Goal: Information Seeking & Learning: Understand process/instructions

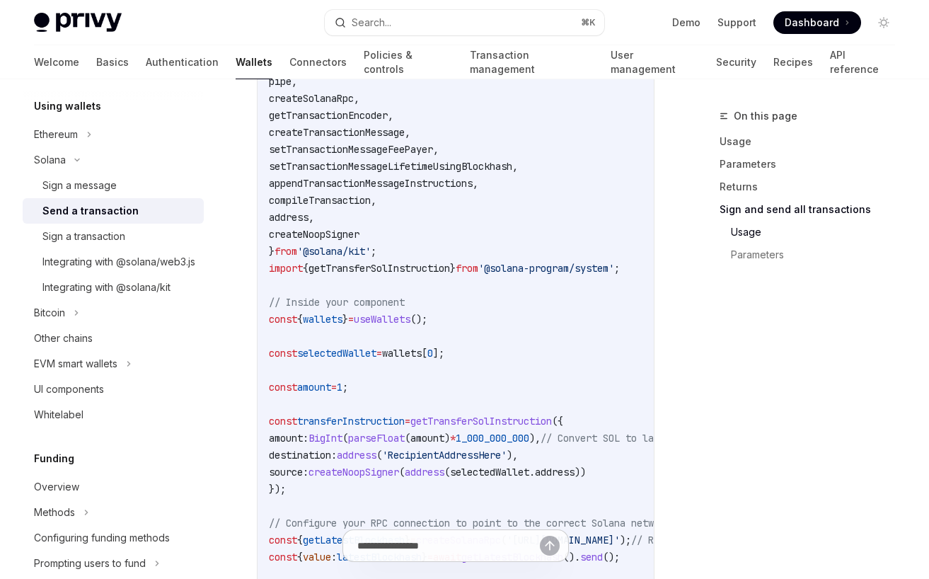
scroll to position [3072, 0]
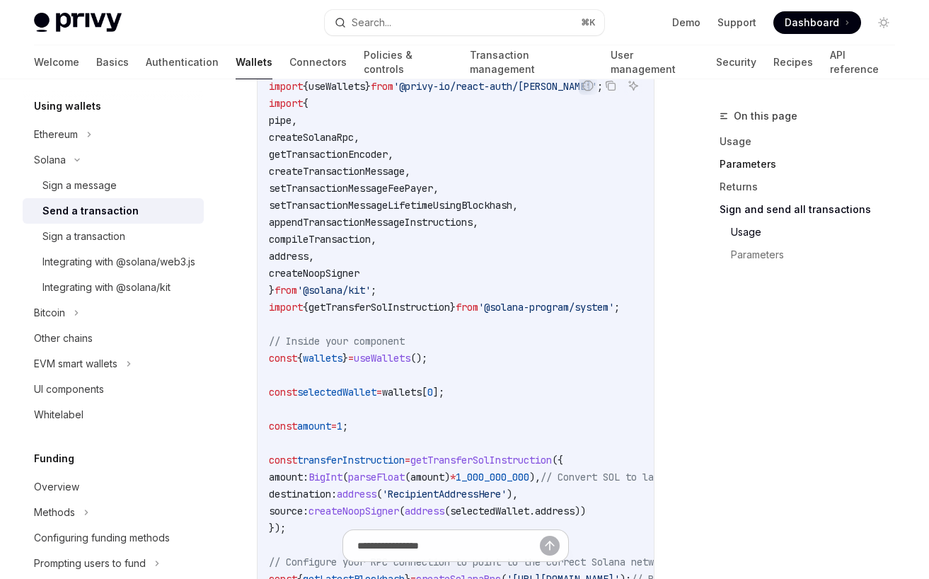
click at [737, 166] on link "Parameters" at bounding box center [812, 164] width 187 height 23
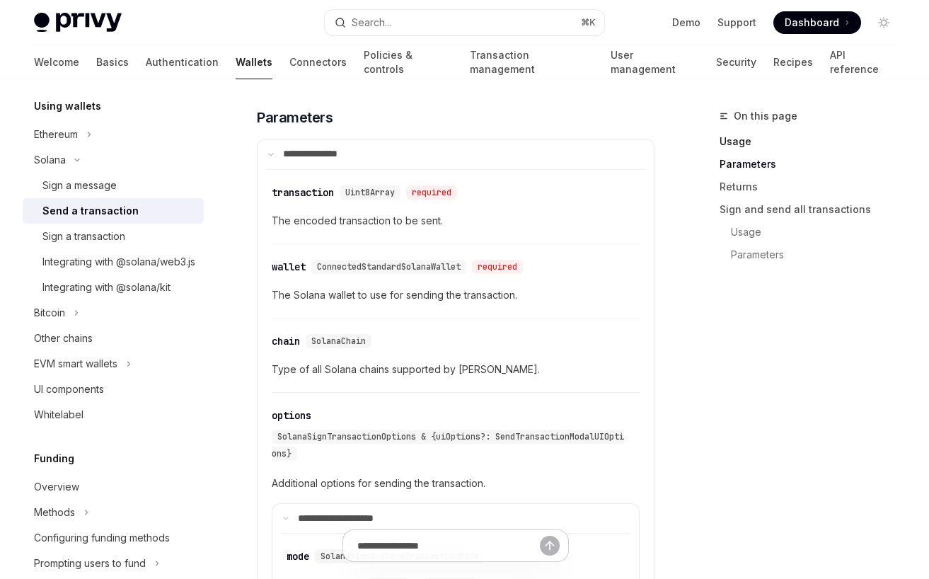
click at [731, 148] on link "Usage" at bounding box center [812, 141] width 187 height 23
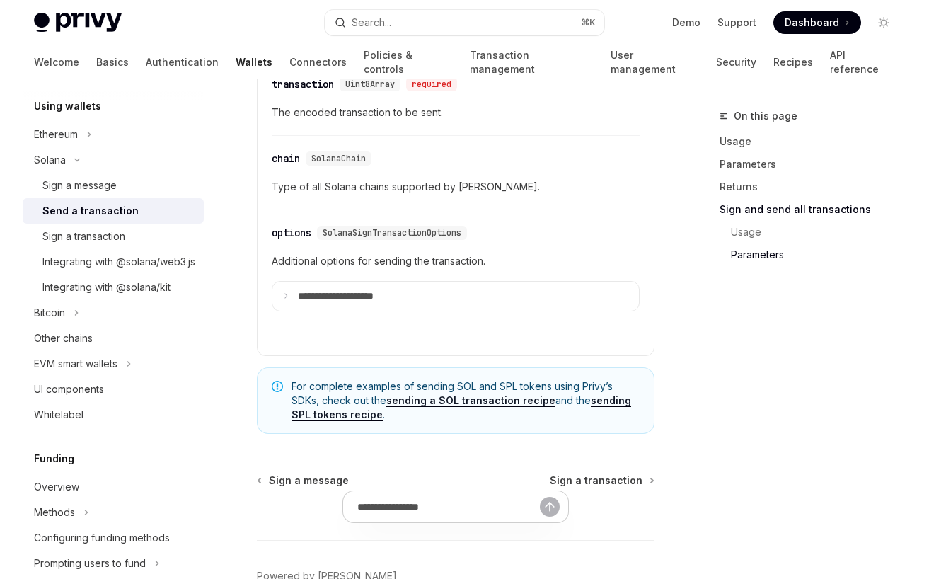
scroll to position [4400, 0]
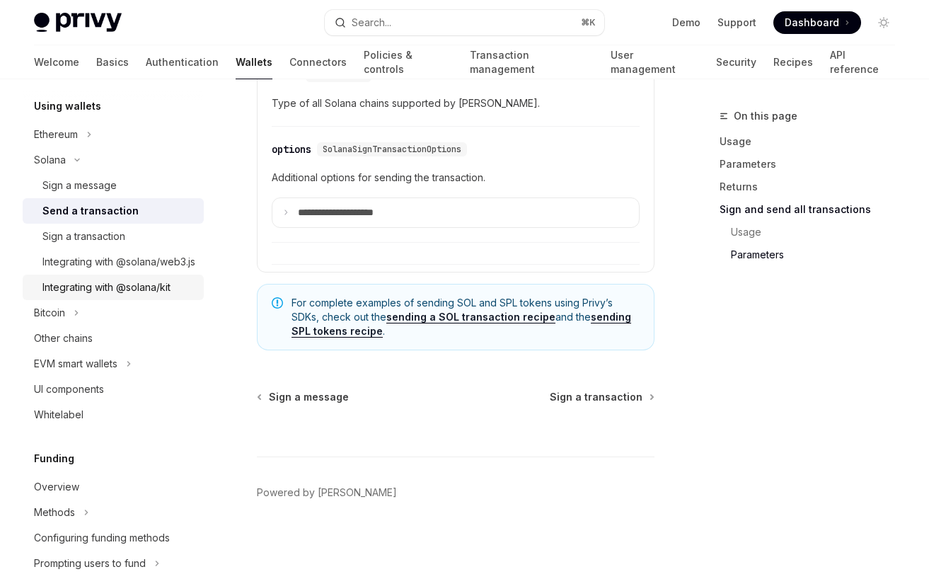
click at [137, 296] on div "Integrating with @solana/kit" at bounding box center [106, 287] width 128 height 17
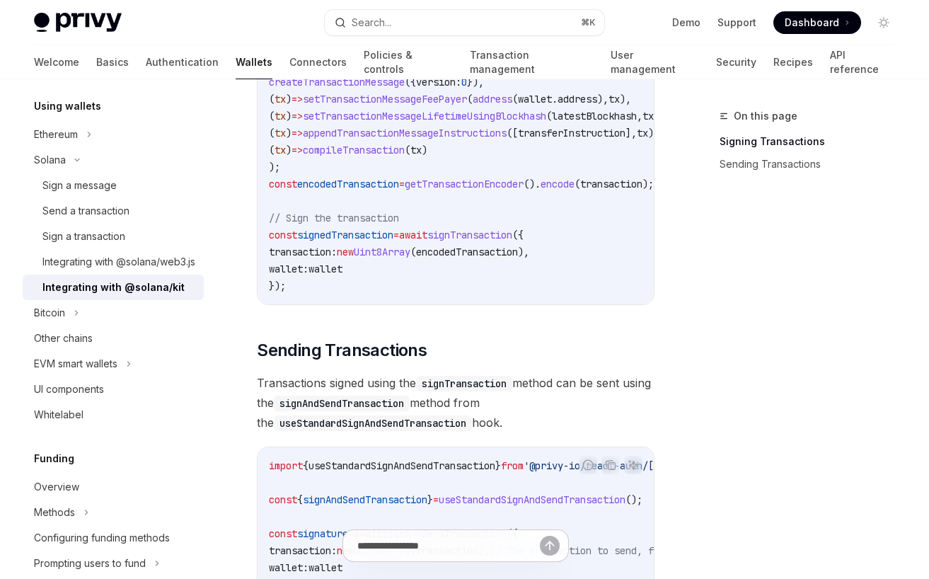
scroll to position [1046, 0]
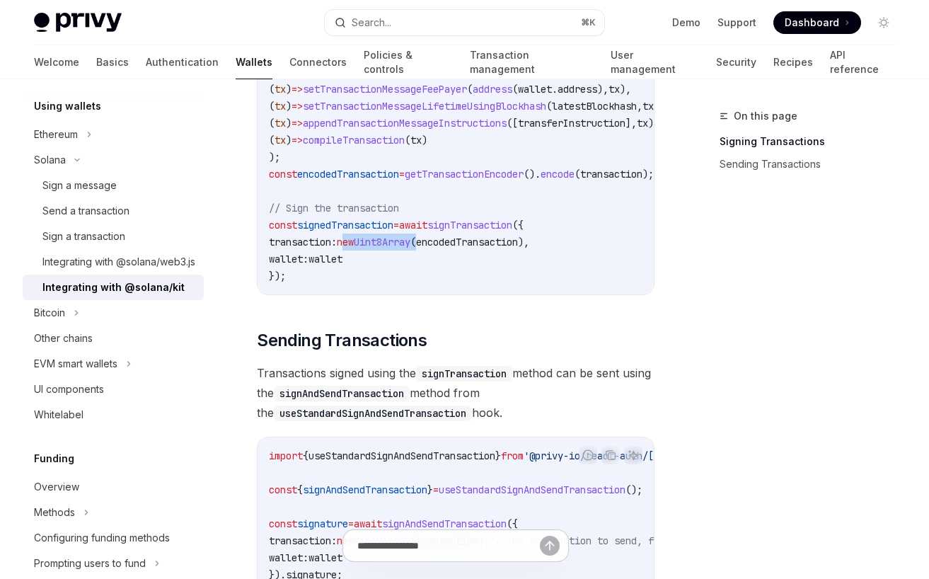
drag, startPoint x: 360, startPoint y: 242, endPoint x: 448, endPoint y: 243, distance: 87.7
click at [448, 242] on span "transaction: new Uint8Array ( encodedTransaction )," at bounding box center [399, 242] width 260 height 13
copy span "new Uint8Array ("
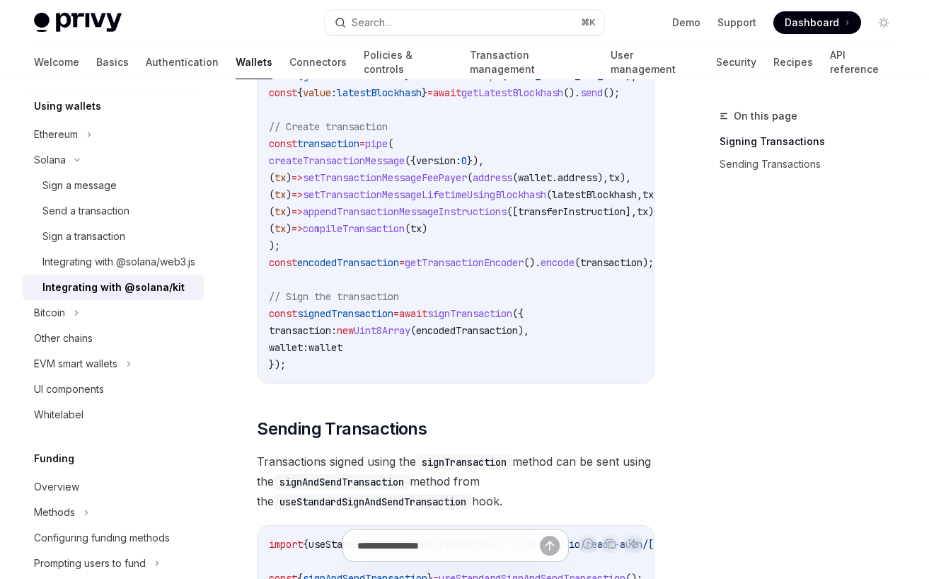
scroll to position [0, 95]
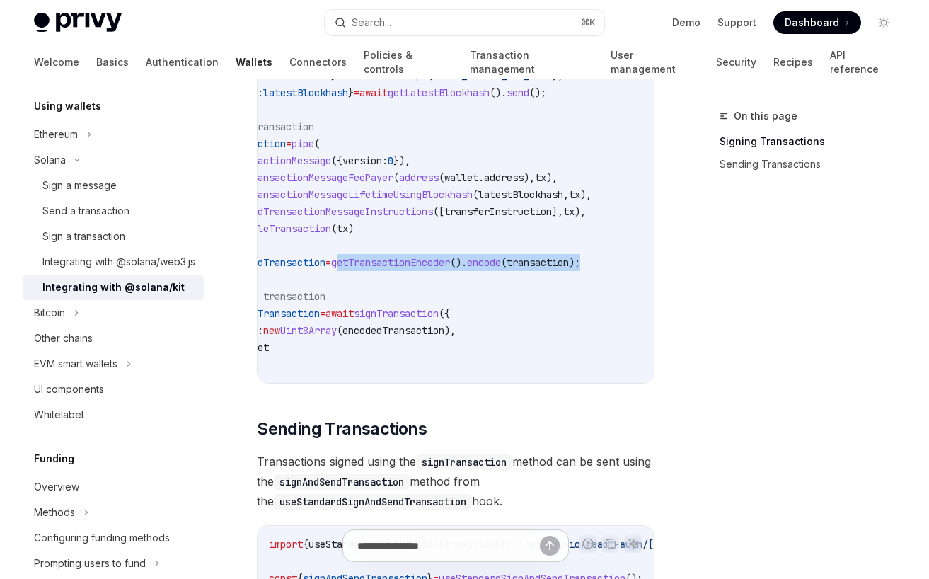
drag, startPoint x: 429, startPoint y: 262, endPoint x: 635, endPoint y: 267, distance: 205.2
click at [635, 267] on code "import { pipe , createTransactionMessage , setTransactionMessageFeePayer , setT…" at bounding box center [424, 16] width 458 height 713
copy span "getTransactionEncoder (). encode ( transaction );"
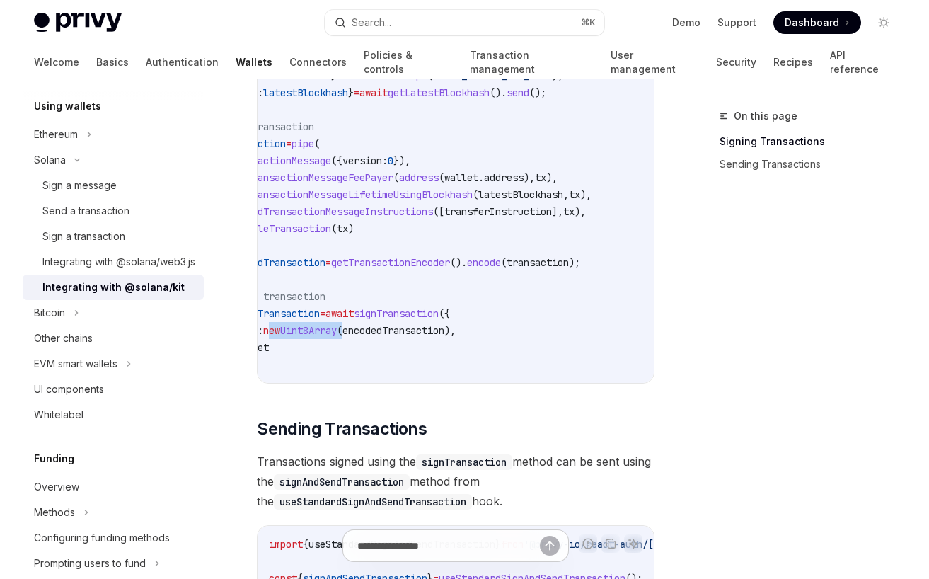
drag, startPoint x: 353, startPoint y: 334, endPoint x: 264, endPoint y: 330, distance: 89.2
click at [264, 330] on span "transaction: new Uint8Array ( encodedTransaction )," at bounding box center [325, 330] width 260 height 13
copy span "new Uint8Array ("
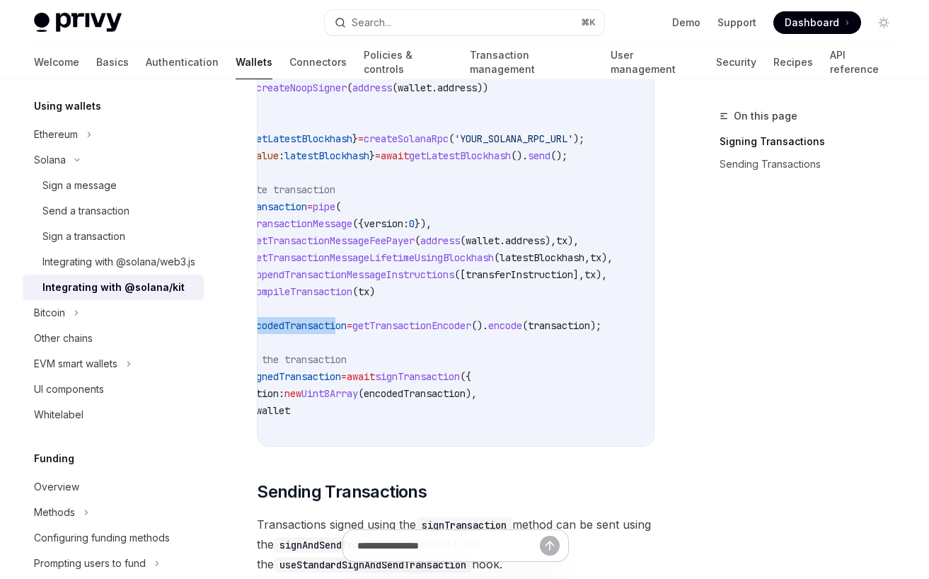
scroll to position [0, 60]
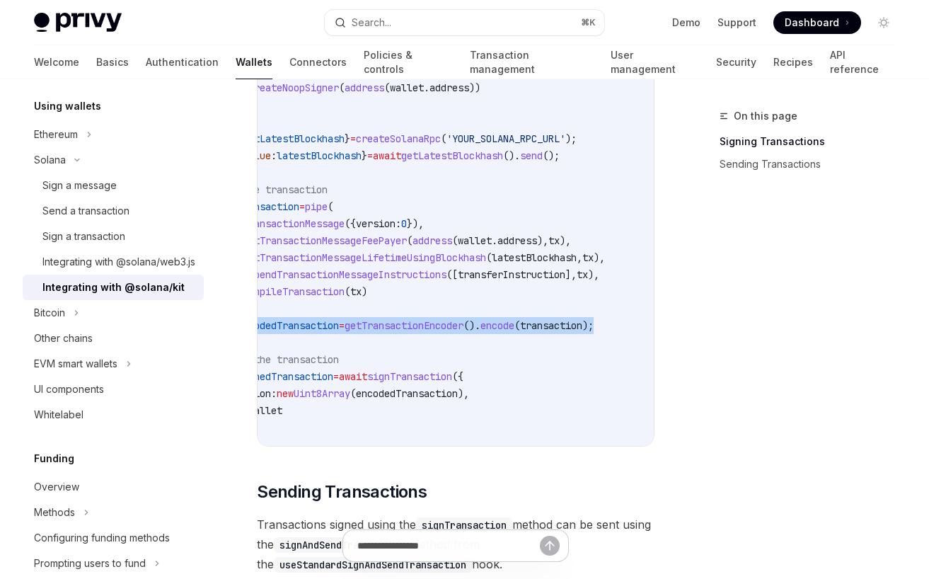
drag, startPoint x: 269, startPoint y: 326, endPoint x: 635, endPoint y: 328, distance: 366.4
click at [635, 328] on code "import { pipe , createTransactionMessage , setTransactionMessageFeePayer , setT…" at bounding box center [438, 79] width 458 height 713
copy span "const encodedTransaction = getTransactionEncoder (). encode ( transaction );"
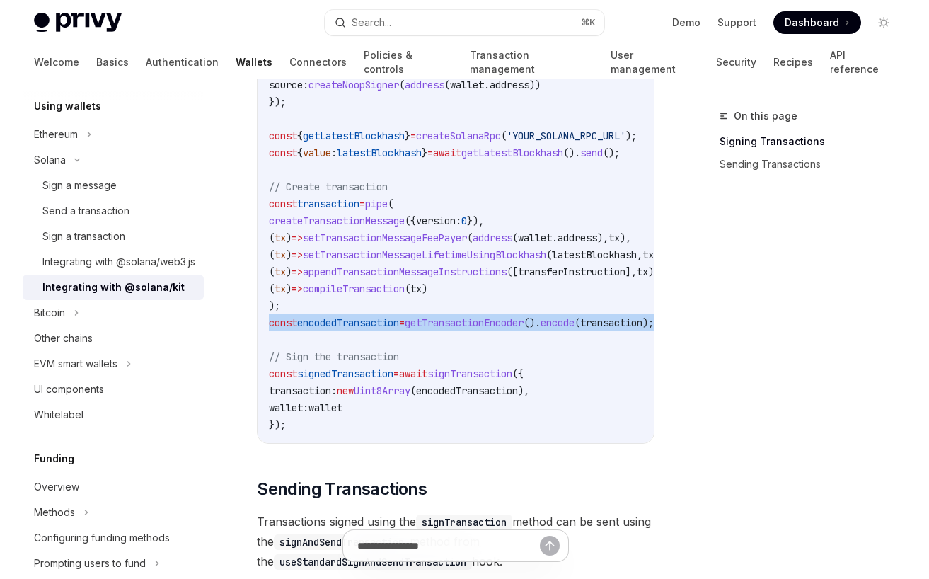
scroll to position [899, 0]
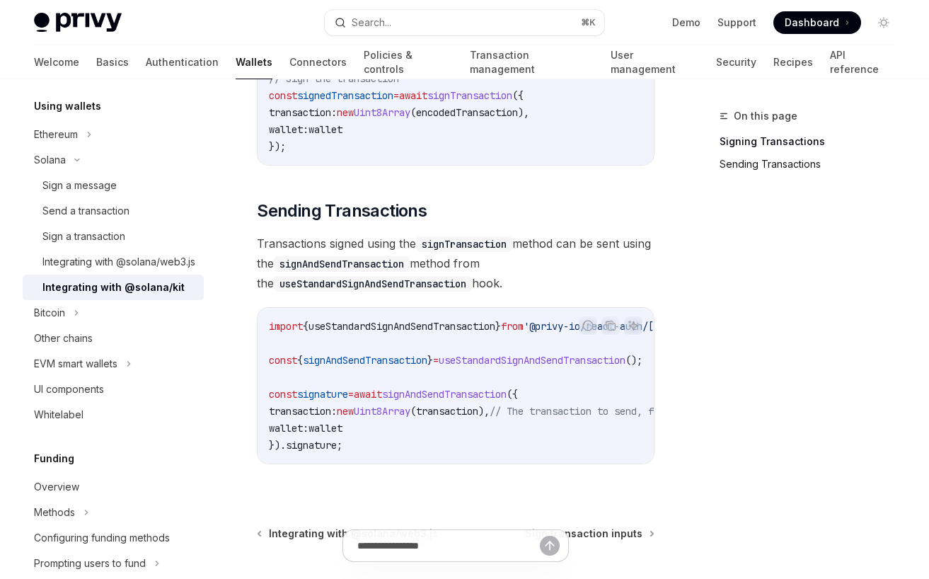
click at [785, 159] on link "Sending Transactions" at bounding box center [812, 164] width 187 height 23
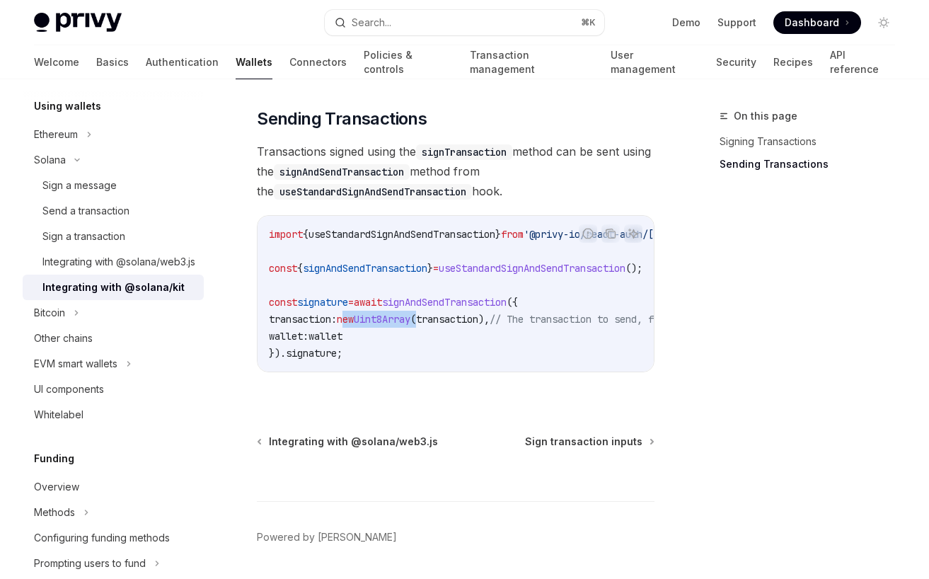
drag, startPoint x: 445, startPoint y: 318, endPoint x: 357, endPoint y: 318, distance: 87.7
click at [357, 318] on span "transaction: new Uint8Array ( transaction ), // The transaction to send, from t…" at bounding box center [529, 319] width 521 height 13
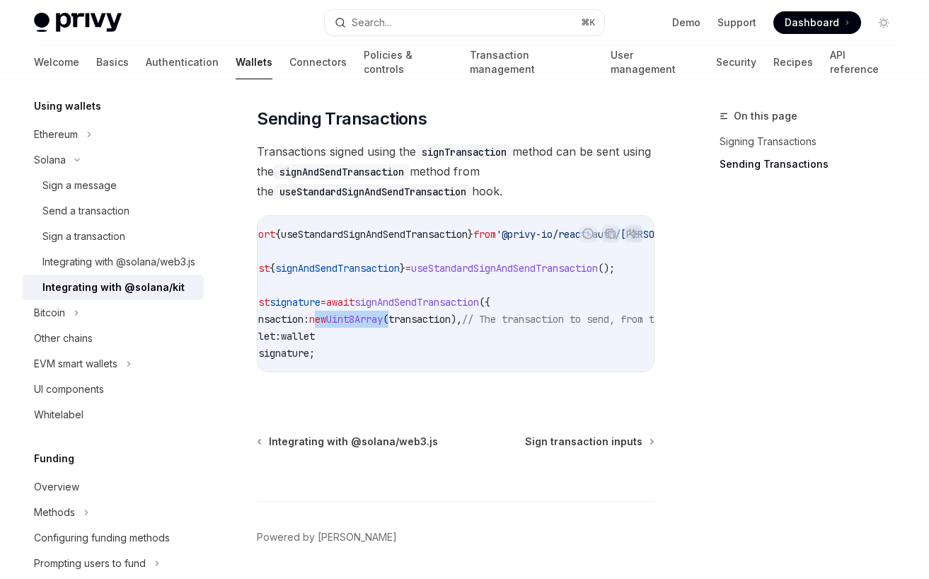
scroll to position [0, 20]
click at [412, 235] on span "useStandardSignAndSendTransaction" at bounding box center [382, 234] width 187 height 13
copy span "useStandardSignAndSendTransaction"
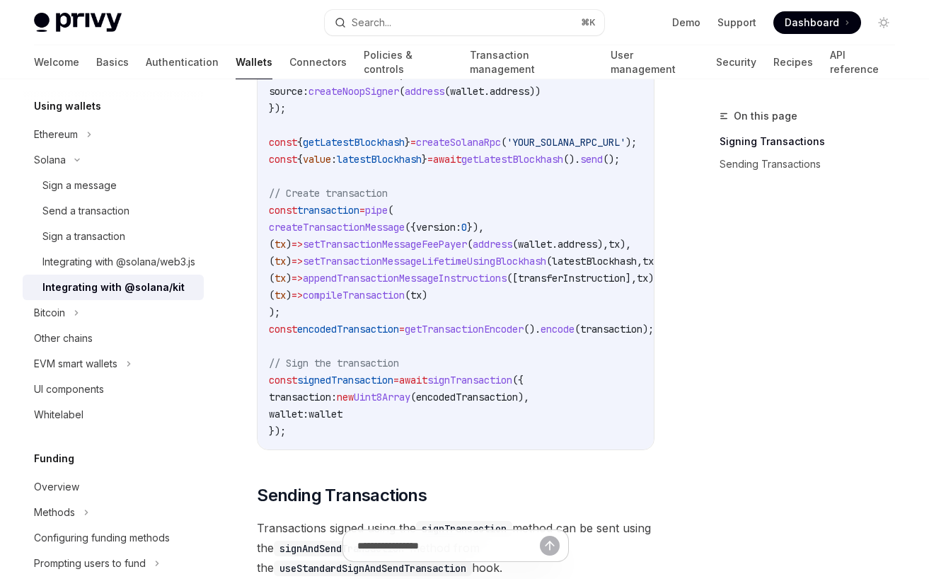
scroll to position [886, 0]
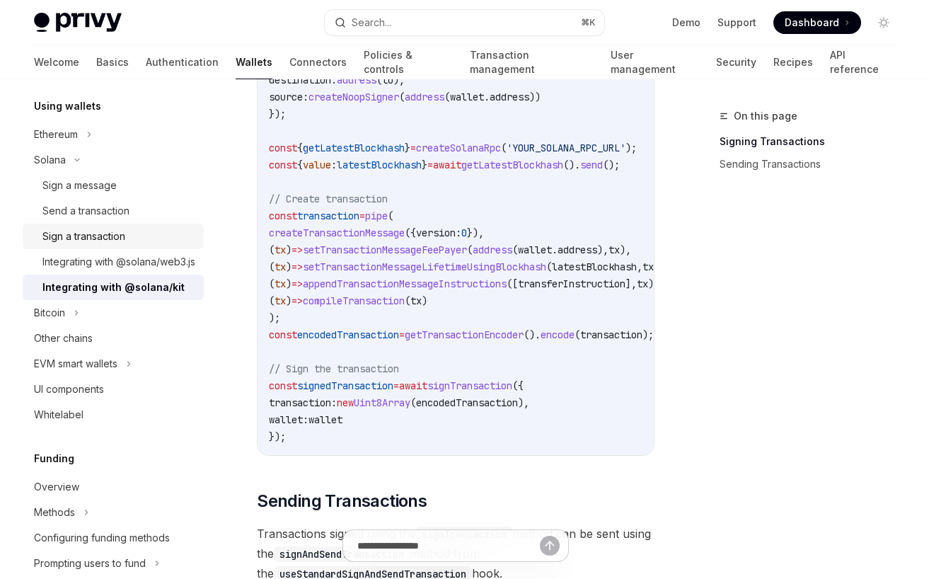
click at [115, 244] on div "Sign a transaction" at bounding box center [83, 236] width 83 height 17
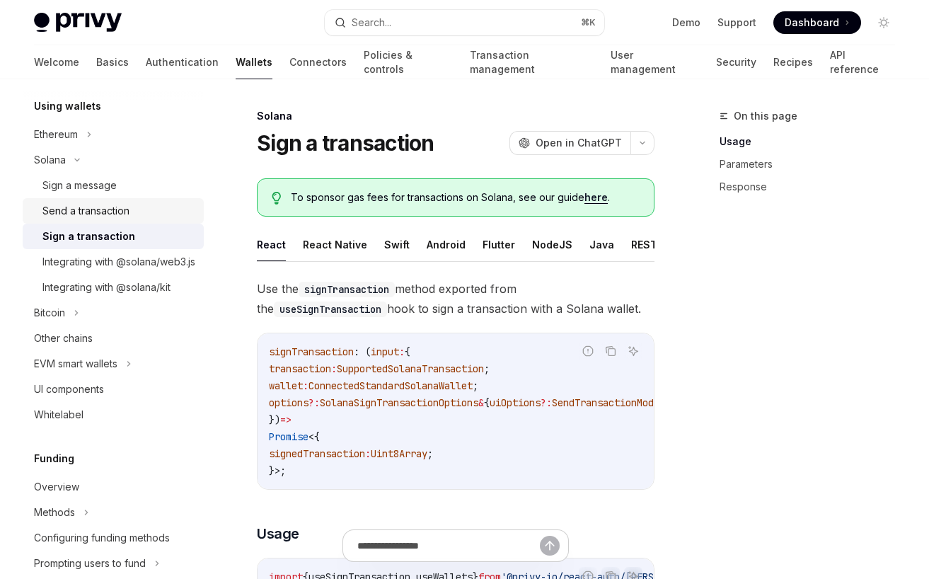
click at [102, 214] on div "Send a transaction" at bounding box center [85, 210] width 87 height 17
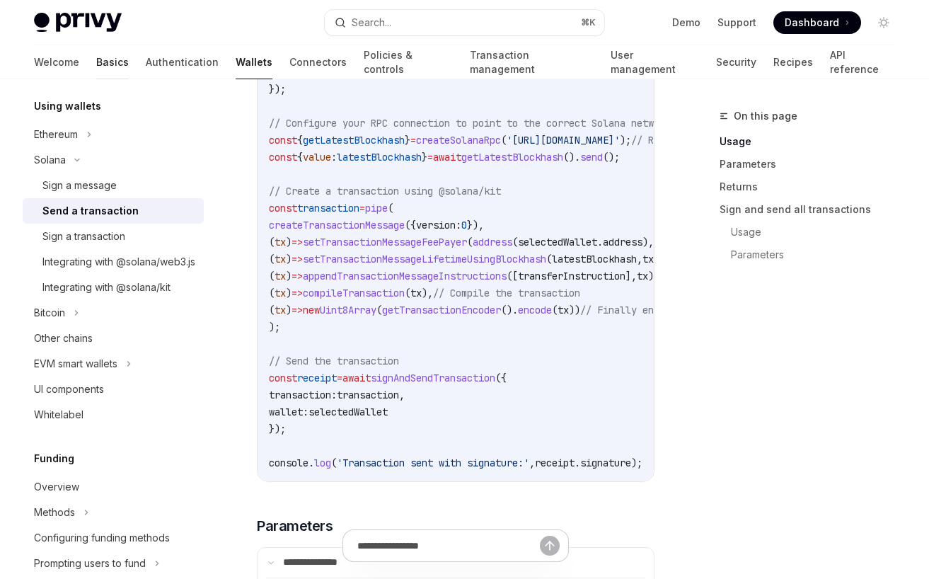
click at [96, 64] on link "Basics" at bounding box center [112, 62] width 33 height 34
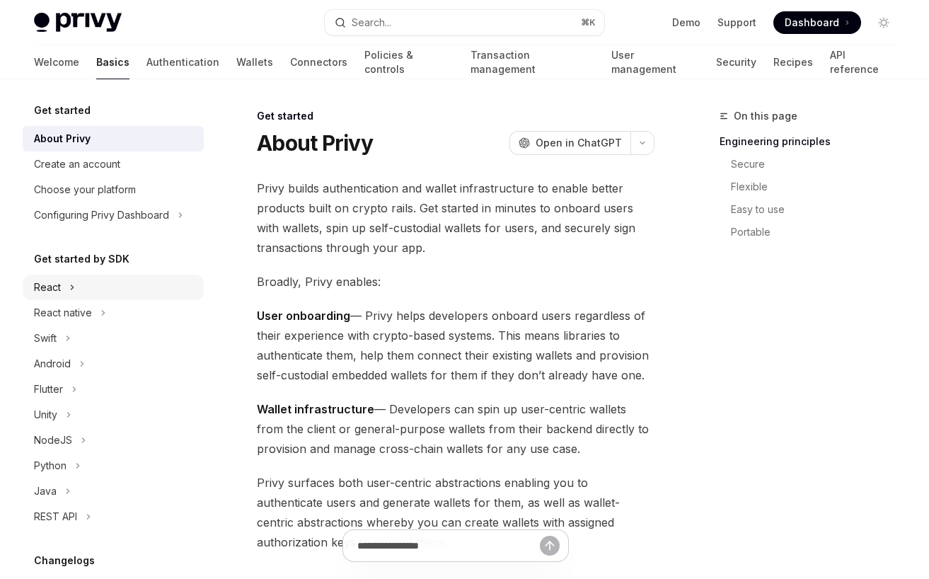
click at [74, 298] on div "React" at bounding box center [113, 286] width 181 height 25
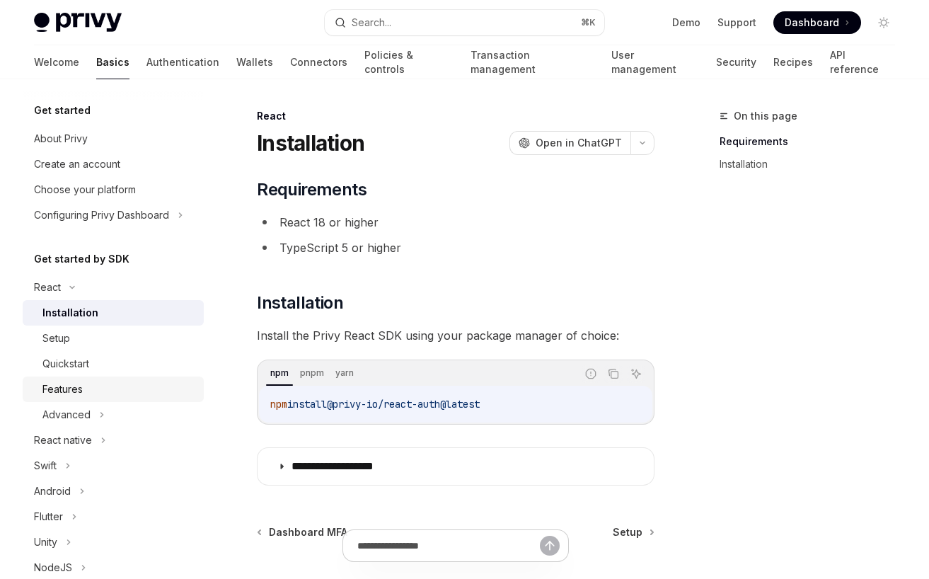
click at [88, 380] on link "Features" at bounding box center [113, 388] width 181 height 25
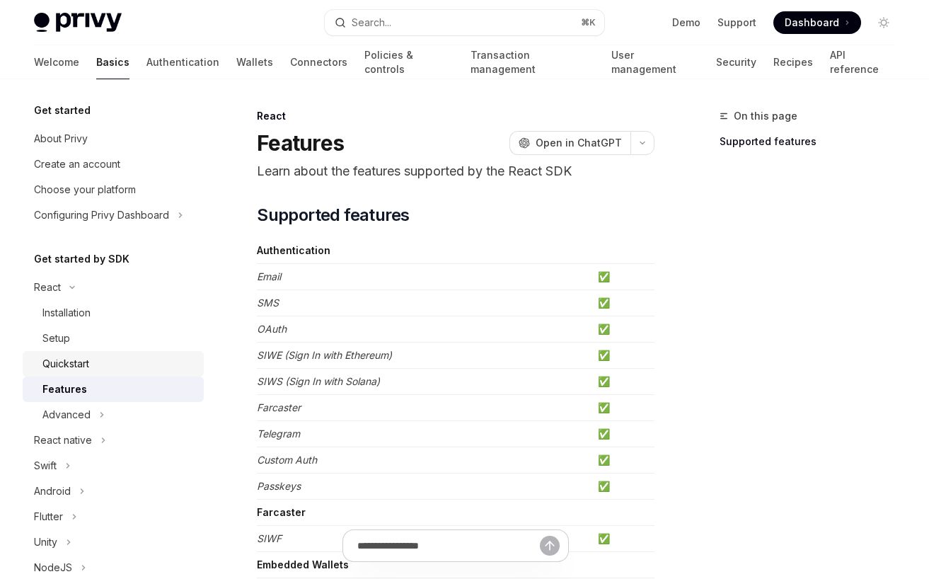
click at [83, 369] on div "Quickstart" at bounding box center [65, 363] width 47 height 17
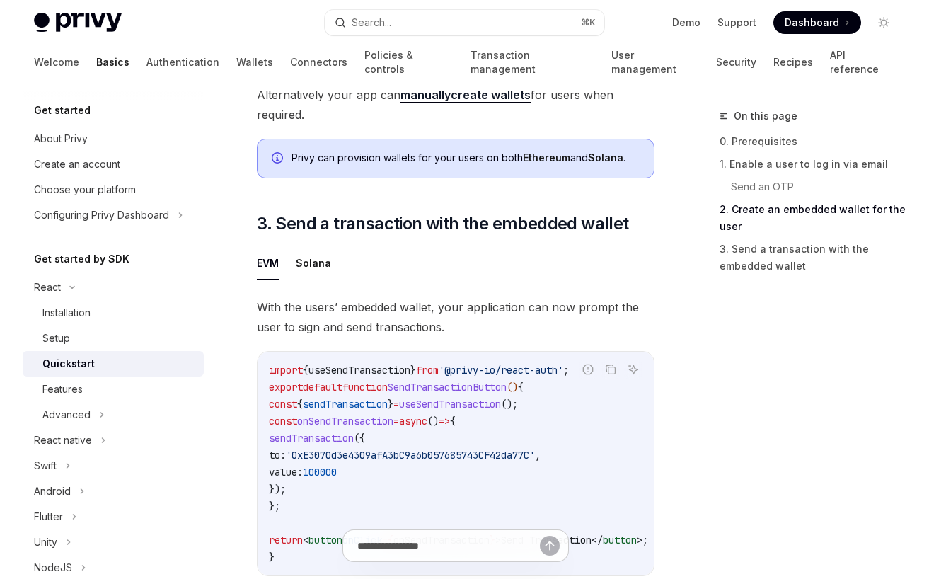
scroll to position [1166, 0]
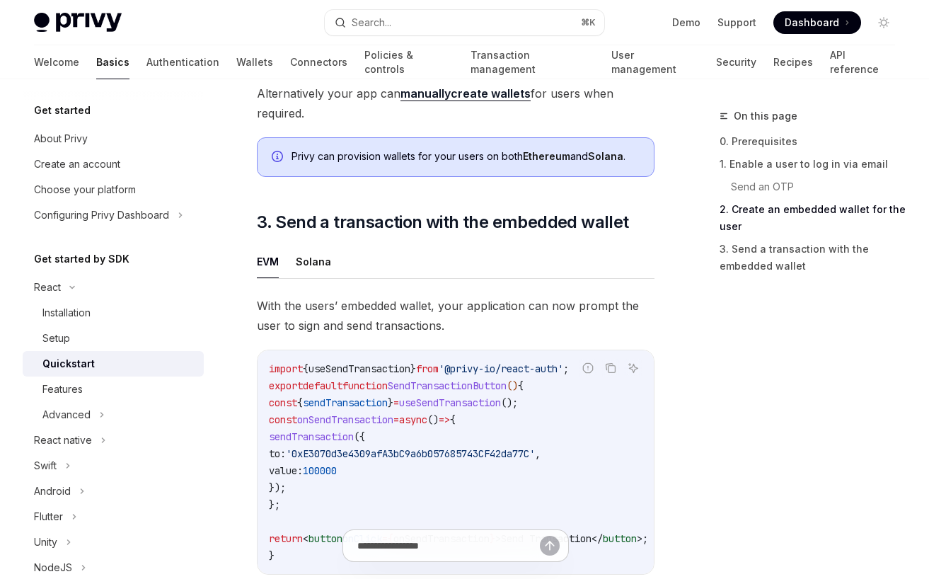
click at [331, 267] on ul "EVM Solana" at bounding box center [456, 262] width 398 height 34
click at [323, 267] on button "Solana" at bounding box center [313, 261] width 35 height 33
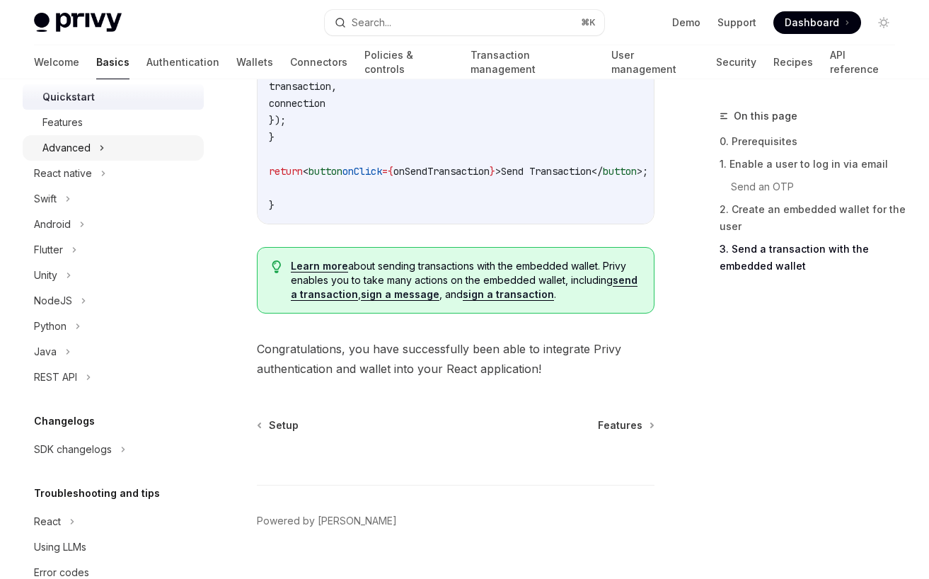
scroll to position [301, 0]
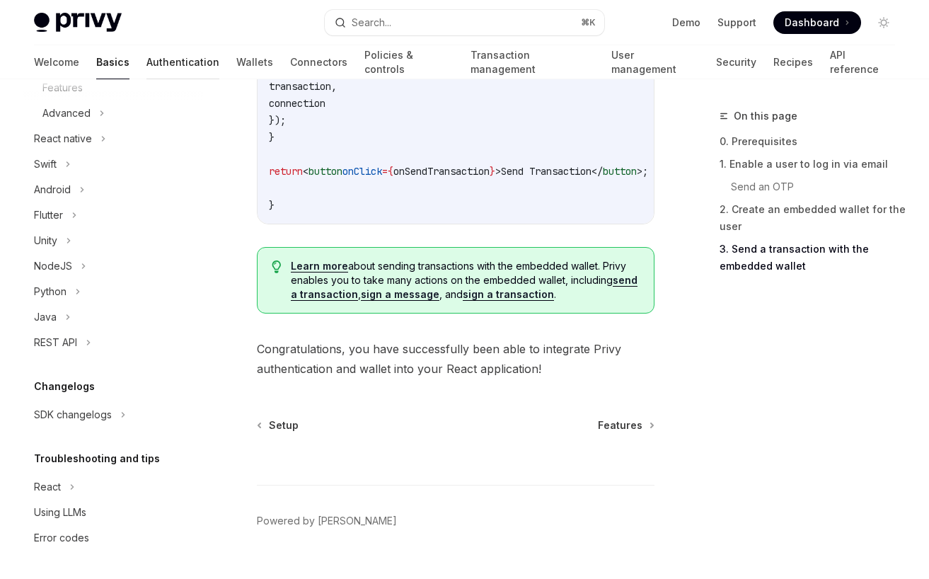
click at [146, 66] on link "Authentication" at bounding box center [182, 62] width 73 height 34
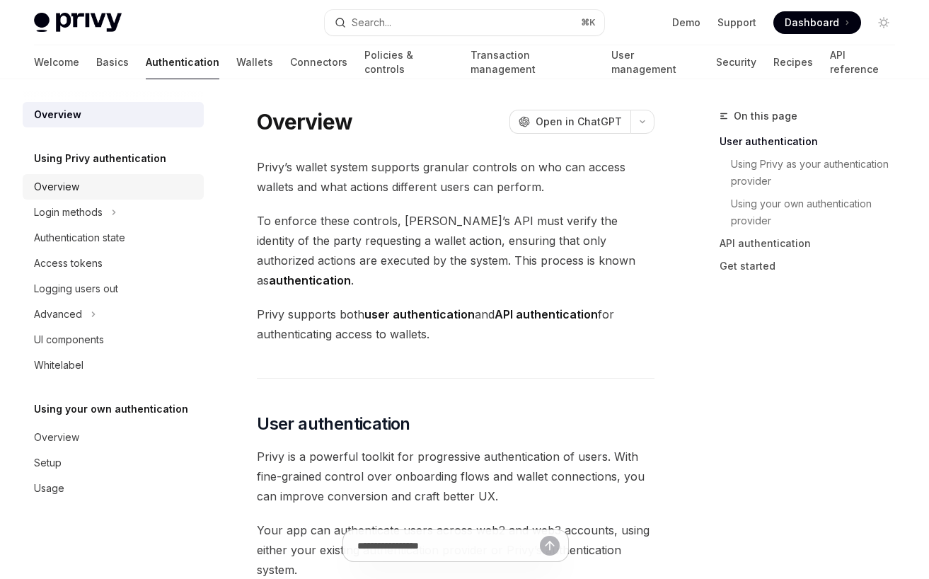
click at [81, 191] on div "Overview" at bounding box center [114, 186] width 161 height 17
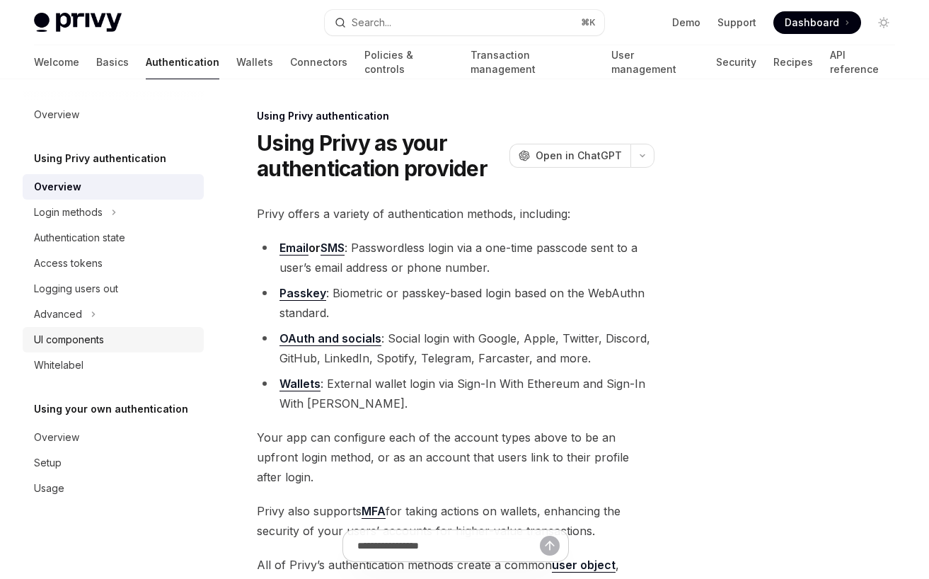
click at [80, 338] on div "UI components" at bounding box center [69, 339] width 70 height 17
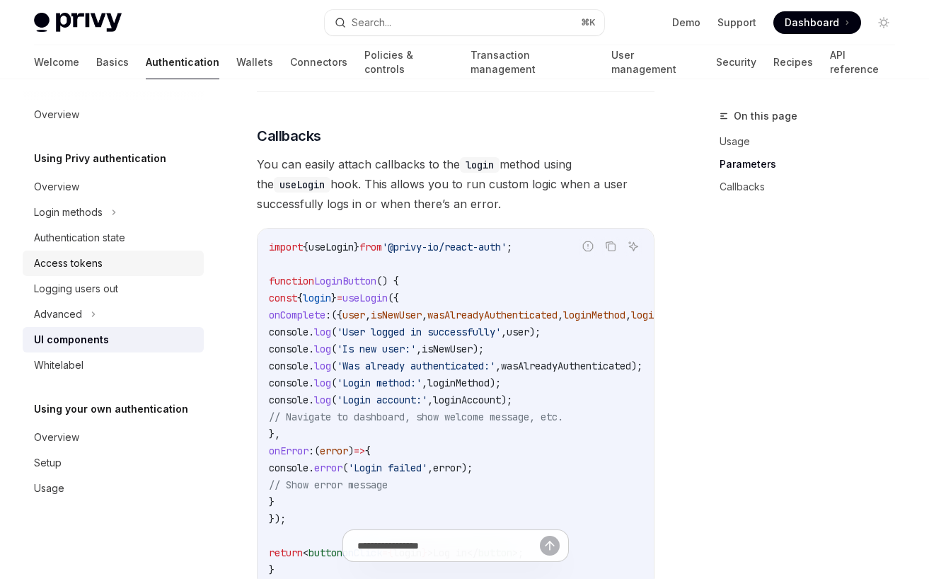
scroll to position [1641, 0]
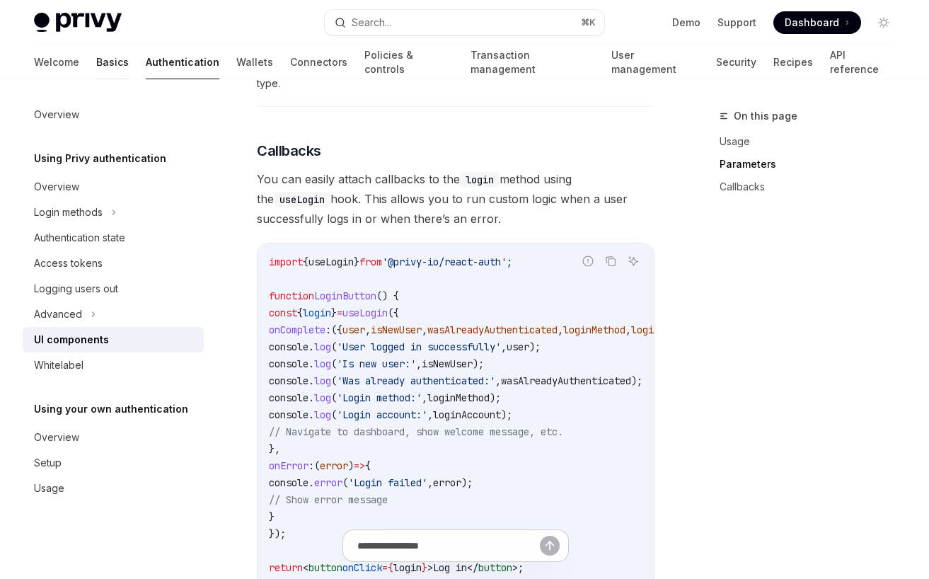
click at [96, 69] on link "Basics" at bounding box center [112, 62] width 33 height 34
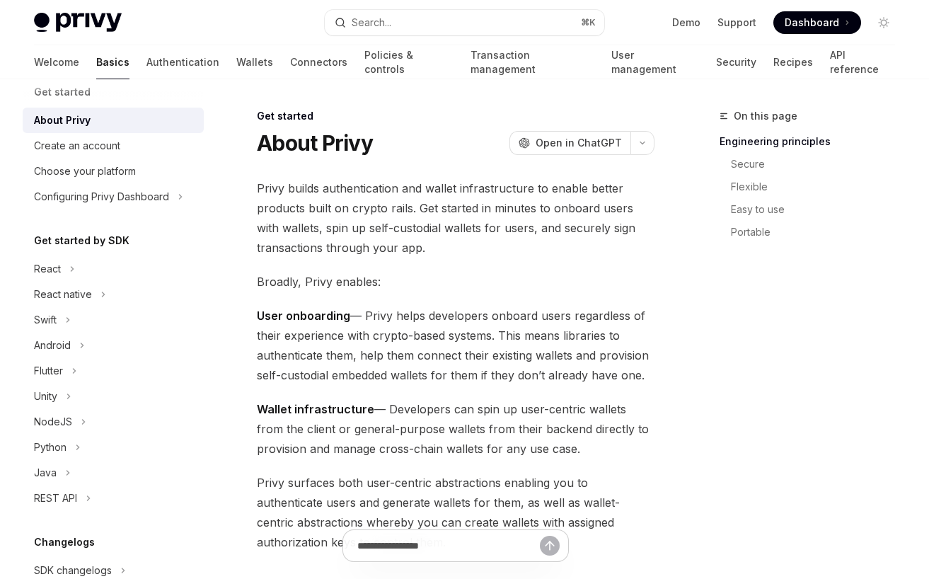
scroll to position [21, 0]
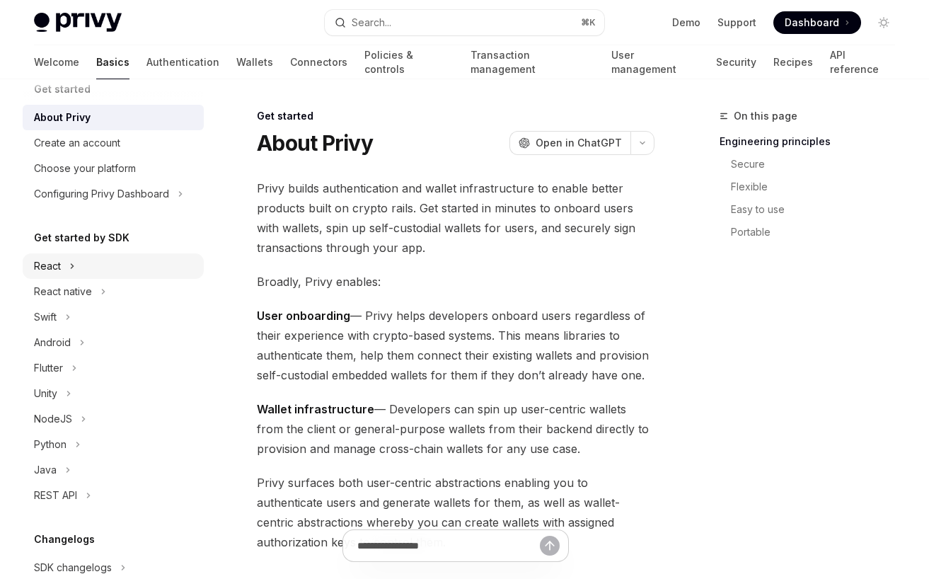
click at [88, 267] on div "React" at bounding box center [113, 265] width 181 height 25
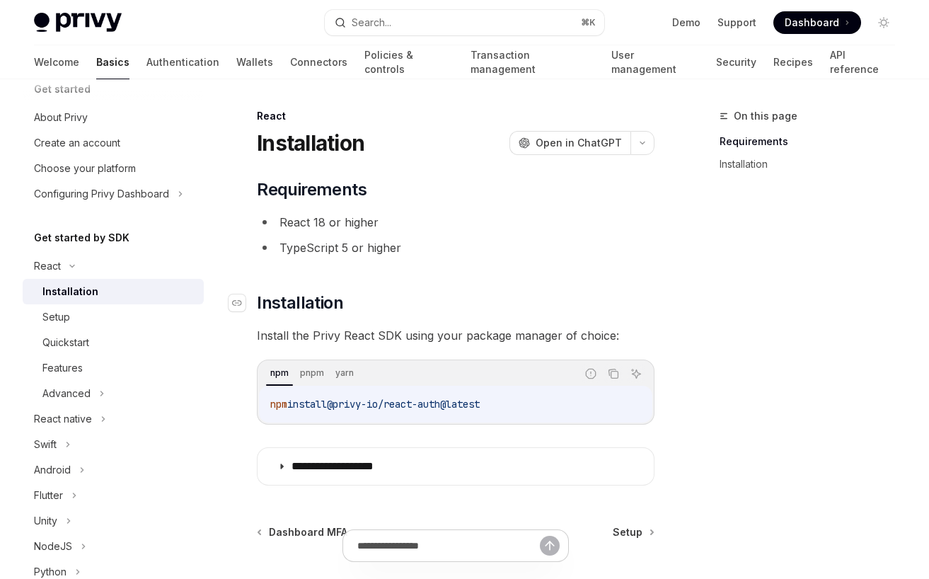
scroll to position [135, 0]
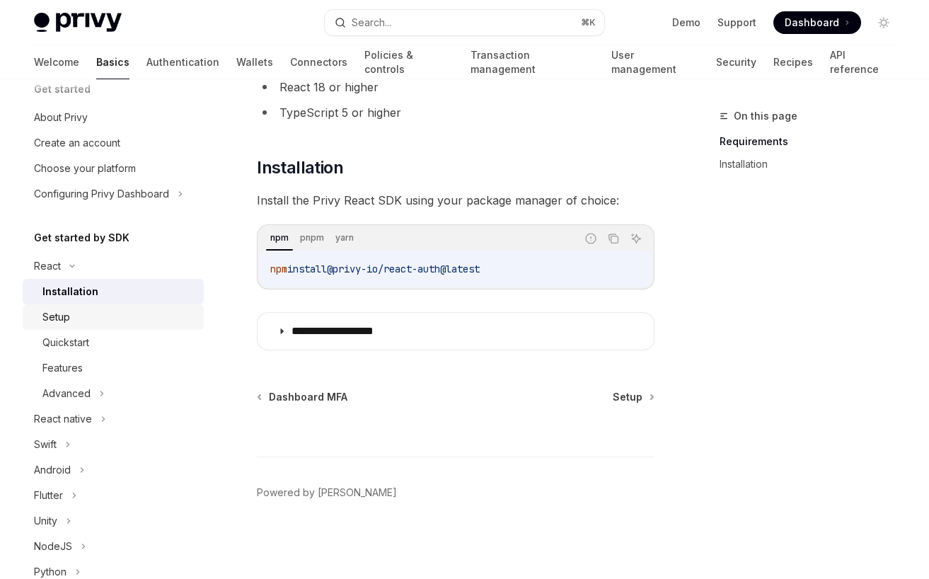
click at [87, 321] on div "Setup" at bounding box center [118, 316] width 153 height 17
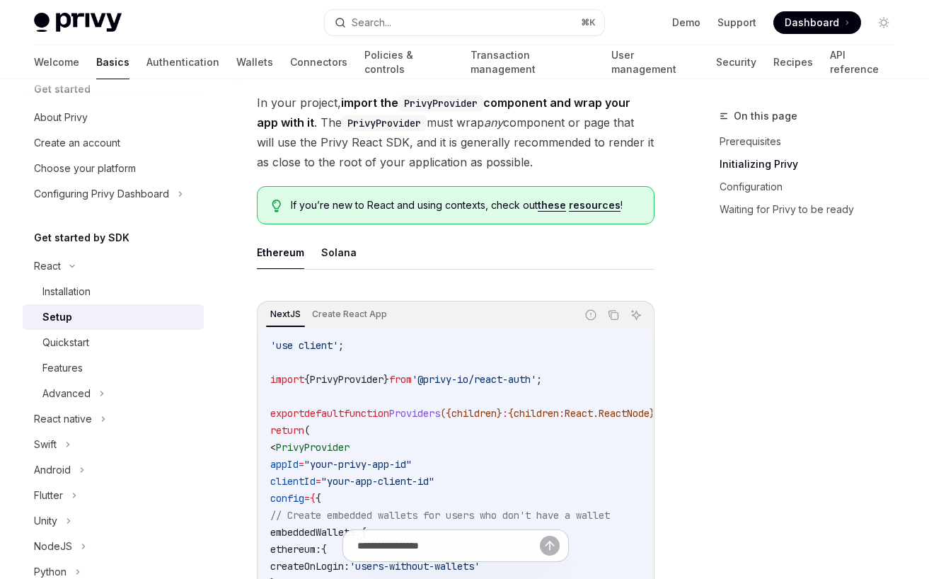
scroll to position [364, 0]
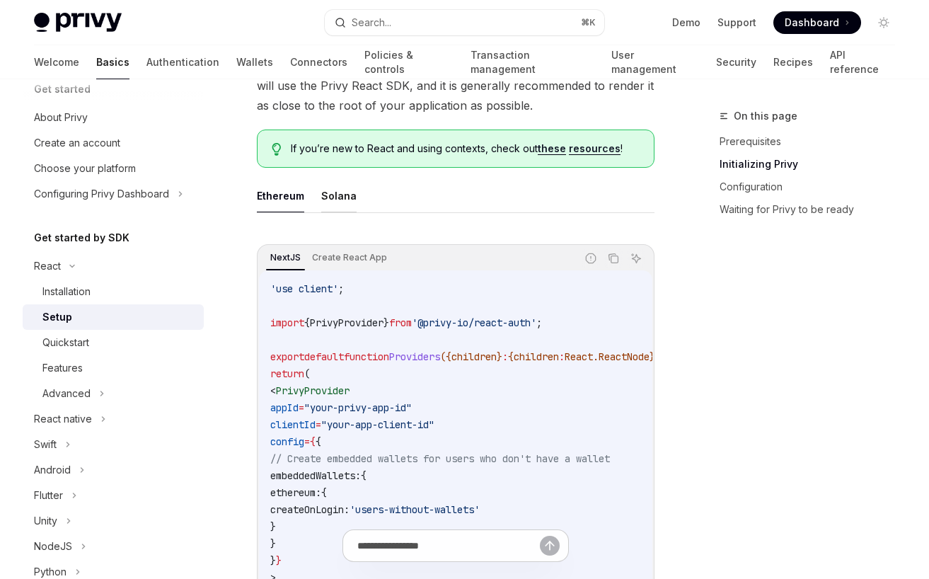
click at [347, 202] on button "Solana" at bounding box center [338, 195] width 35 height 33
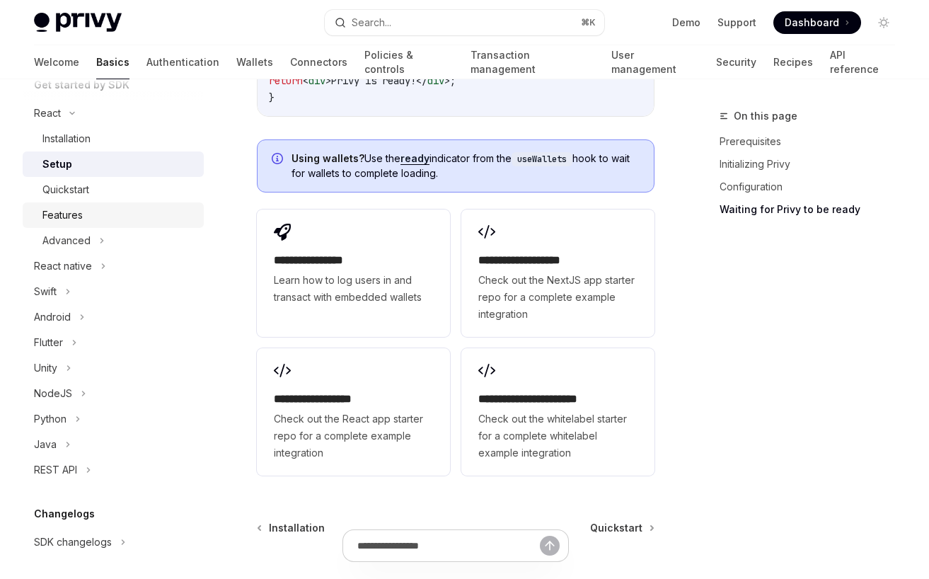
scroll to position [268, 0]
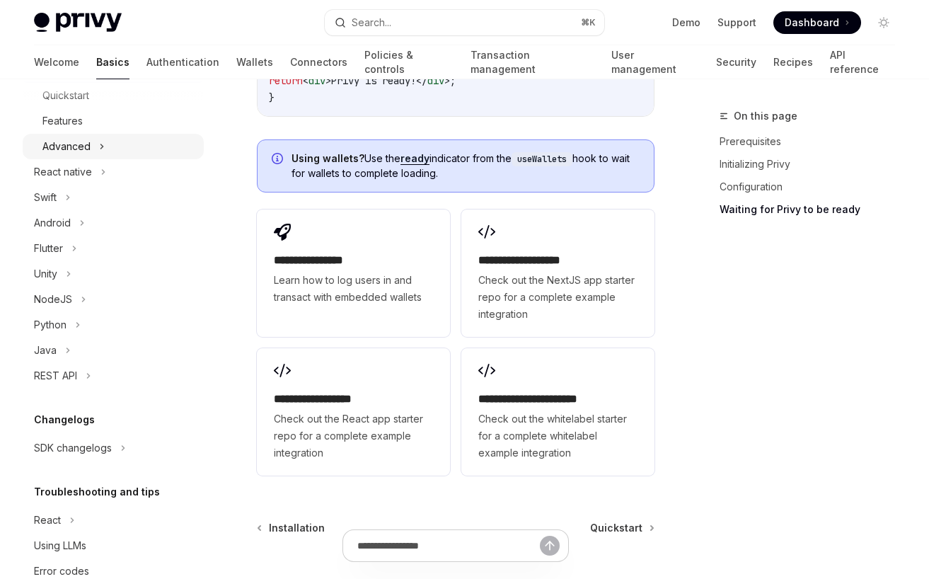
click at [105, 148] on div "Advanced" at bounding box center [113, 146] width 181 height 25
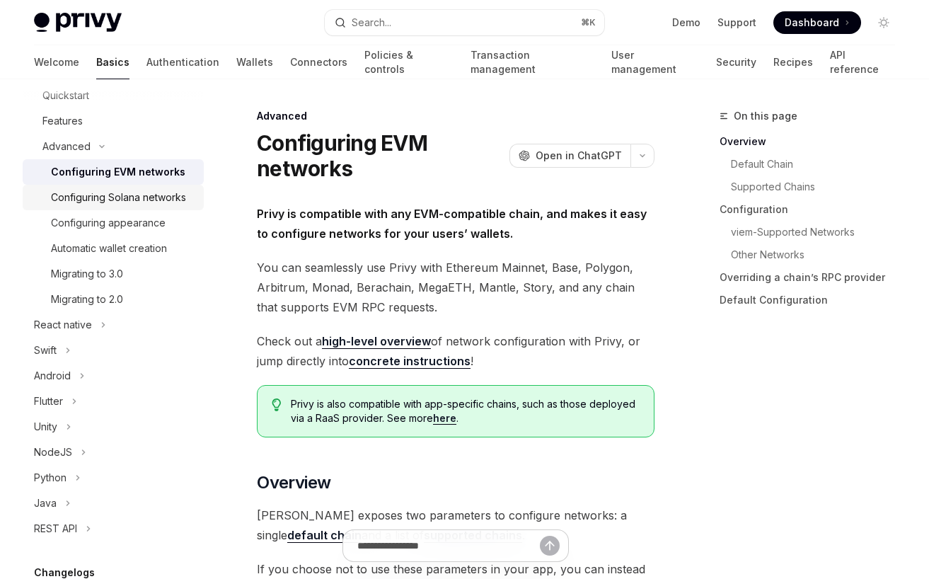
click at [128, 195] on div "Configuring Solana networks" at bounding box center [118, 197] width 135 height 17
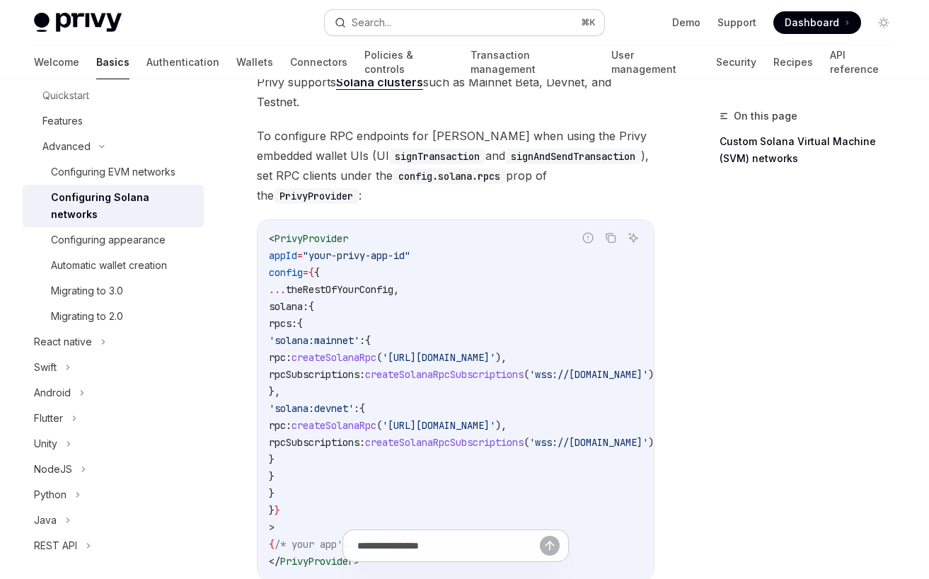
scroll to position [137, 0]
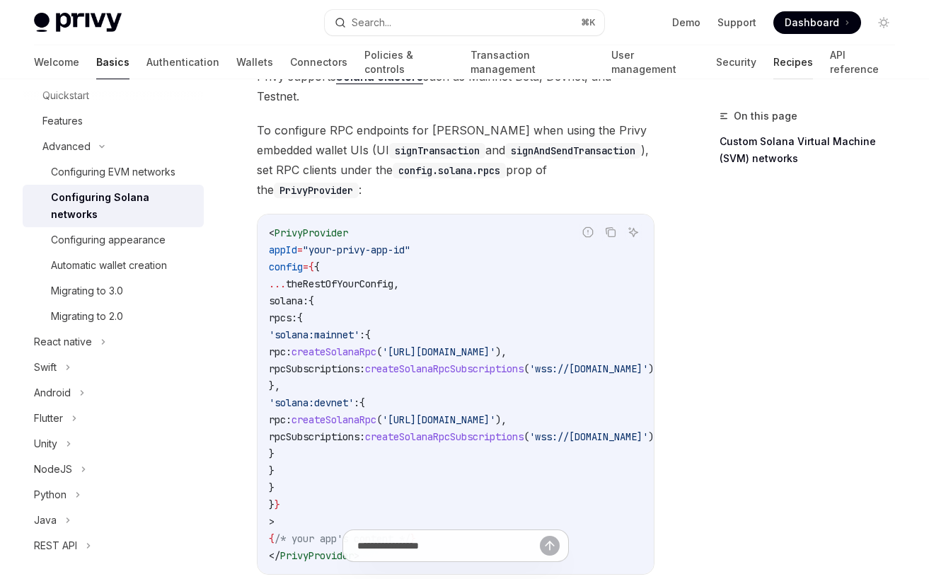
click at [773, 62] on link "Recipes" at bounding box center [793, 62] width 40 height 34
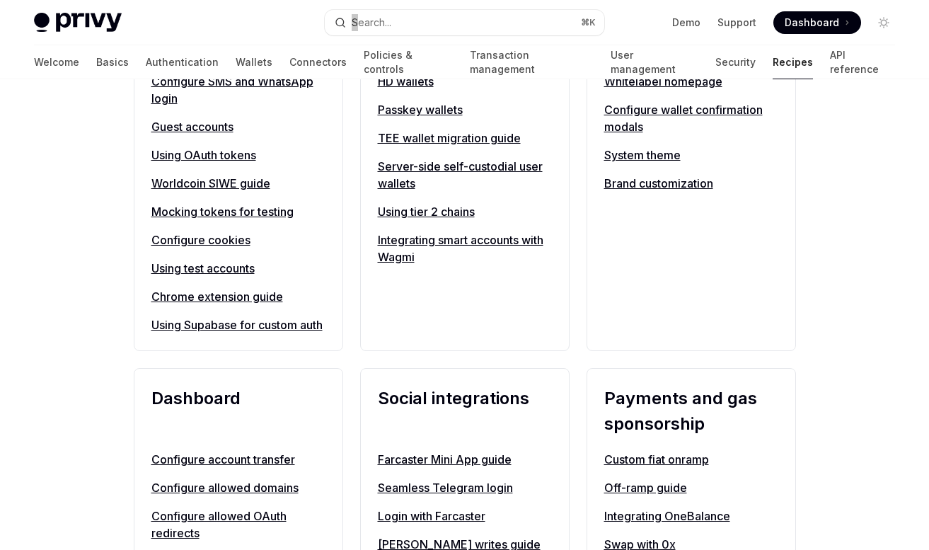
scroll to position [77, 0]
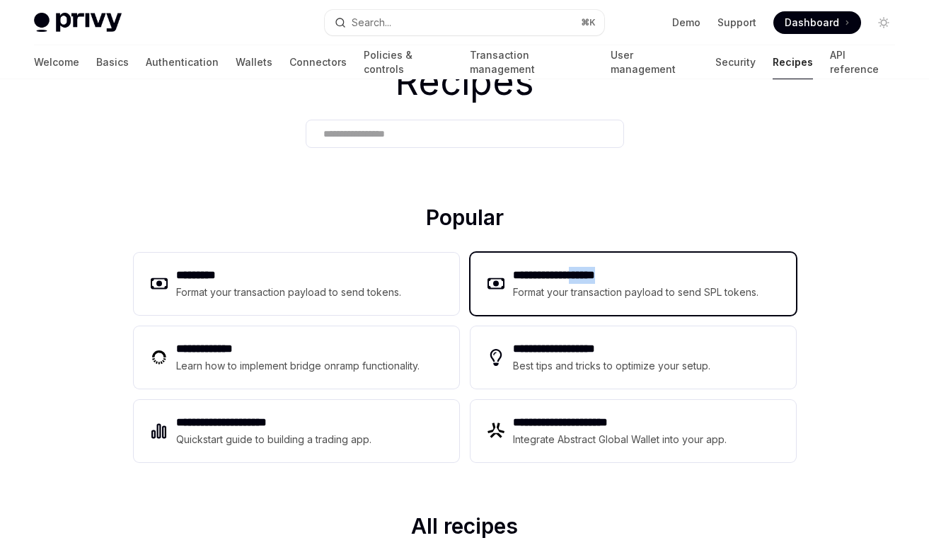
click at [651, 279] on h2 "**********" at bounding box center [636, 275] width 247 height 17
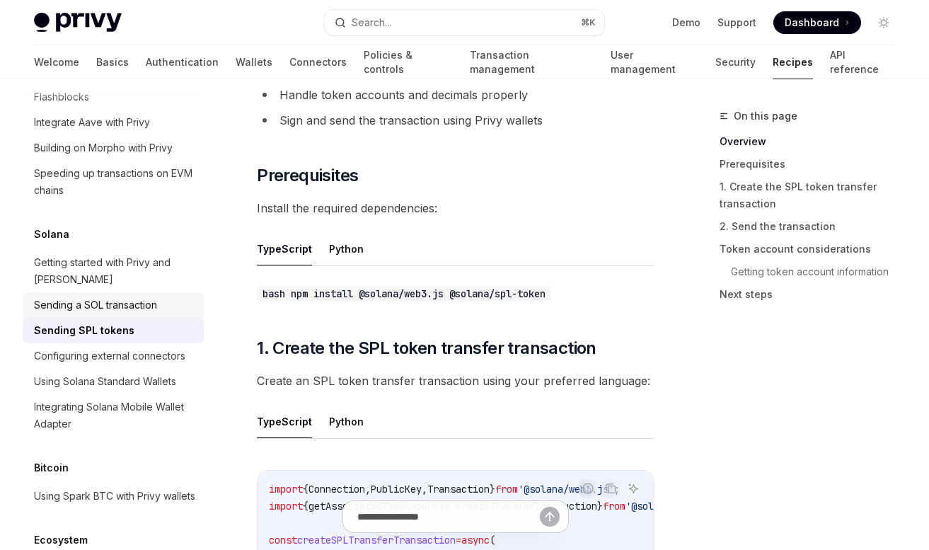
scroll to position [387, 0]
click at [137, 296] on div "Sending a SOL transaction" at bounding box center [95, 304] width 123 height 17
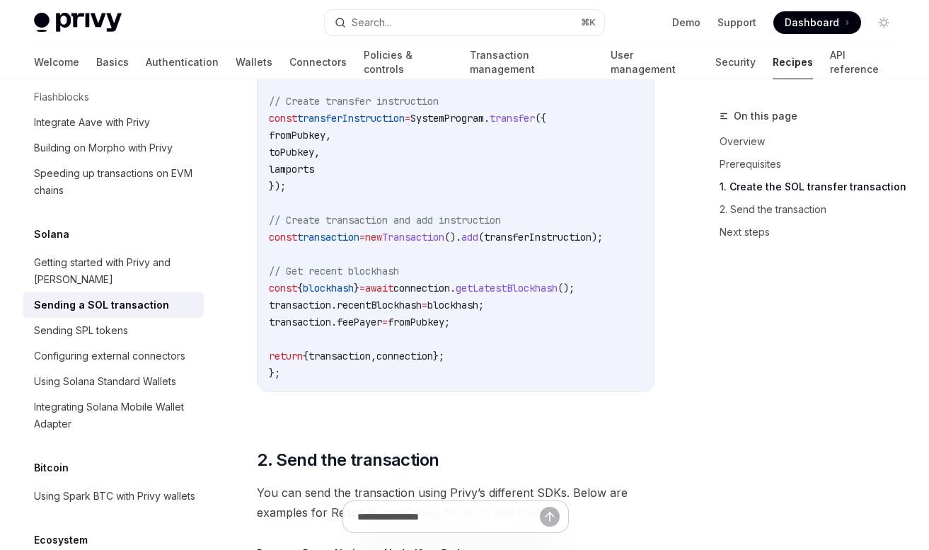
scroll to position [1029, 0]
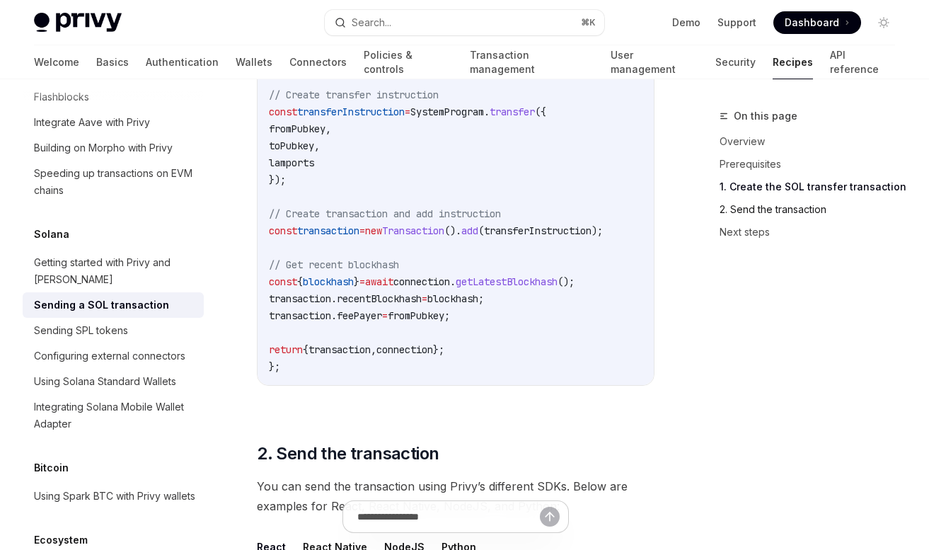
click at [785, 212] on link "2. Send the transaction" at bounding box center [812, 209] width 187 height 23
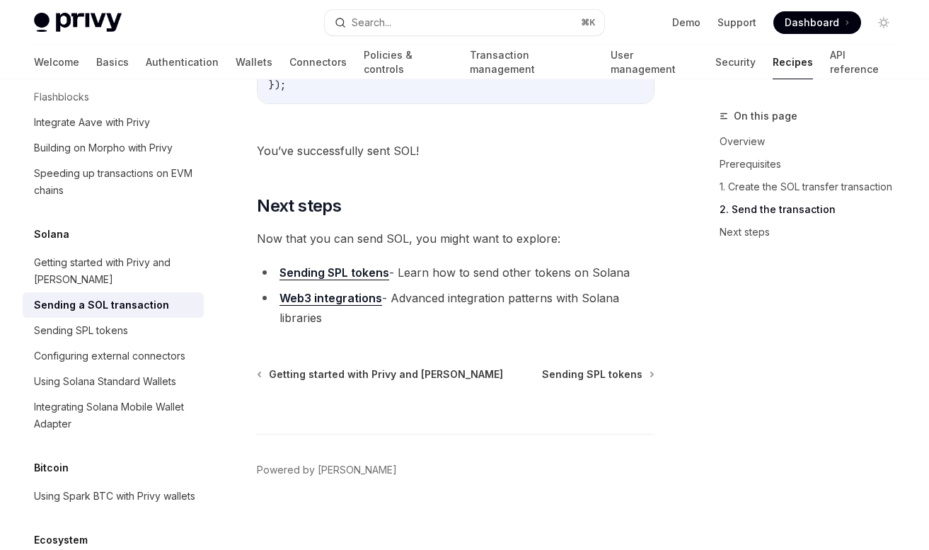
scroll to position [1836, 0]
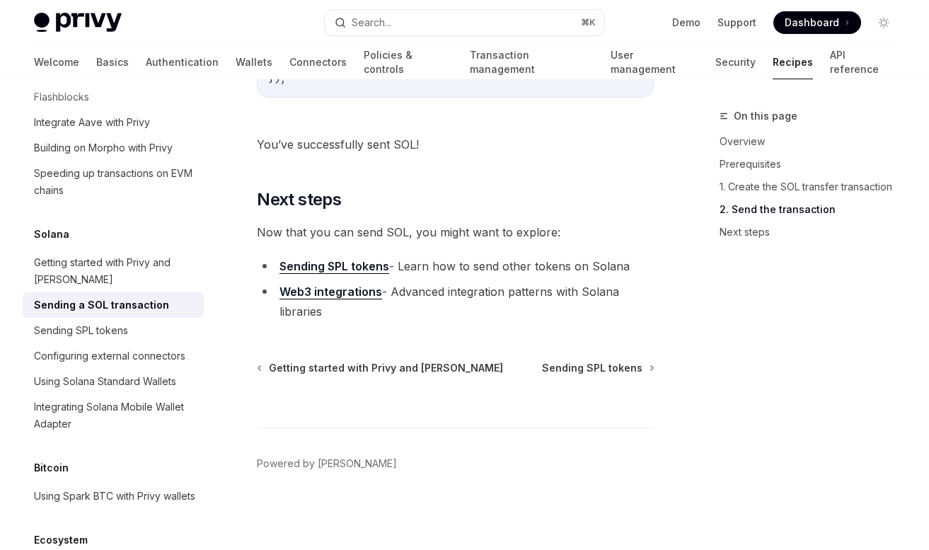
click at [300, 296] on link "Web3 integrations" at bounding box center [330, 291] width 103 height 15
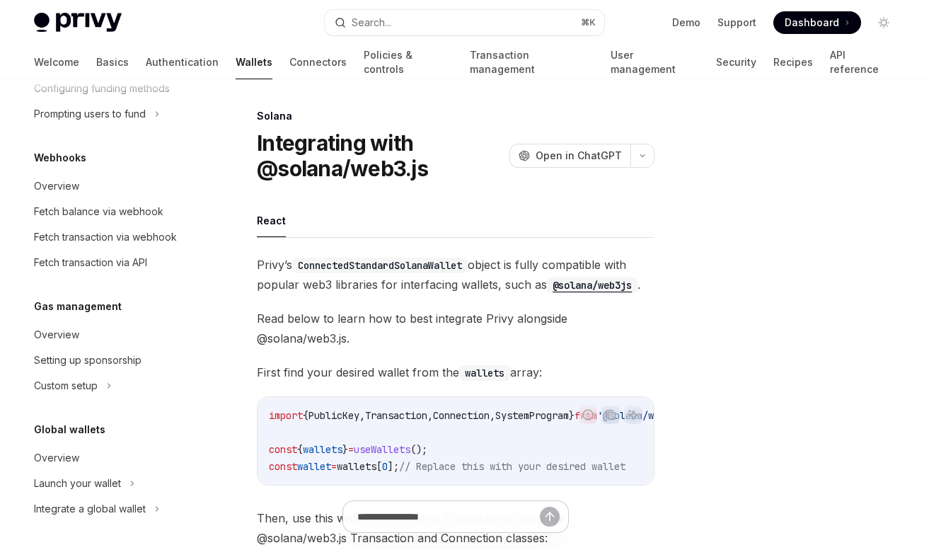
scroll to position [299, 0]
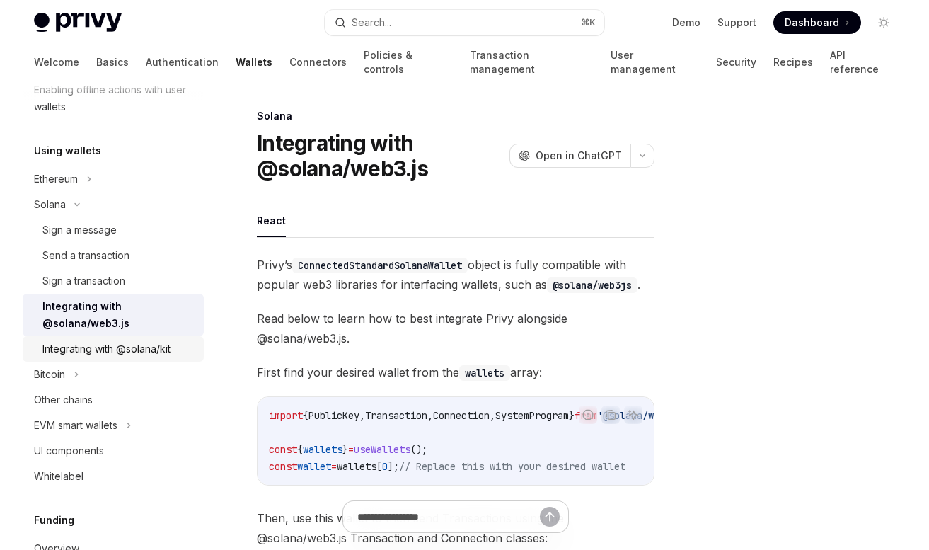
click at [140, 341] on div "Integrating with @solana/kit" at bounding box center [106, 348] width 128 height 17
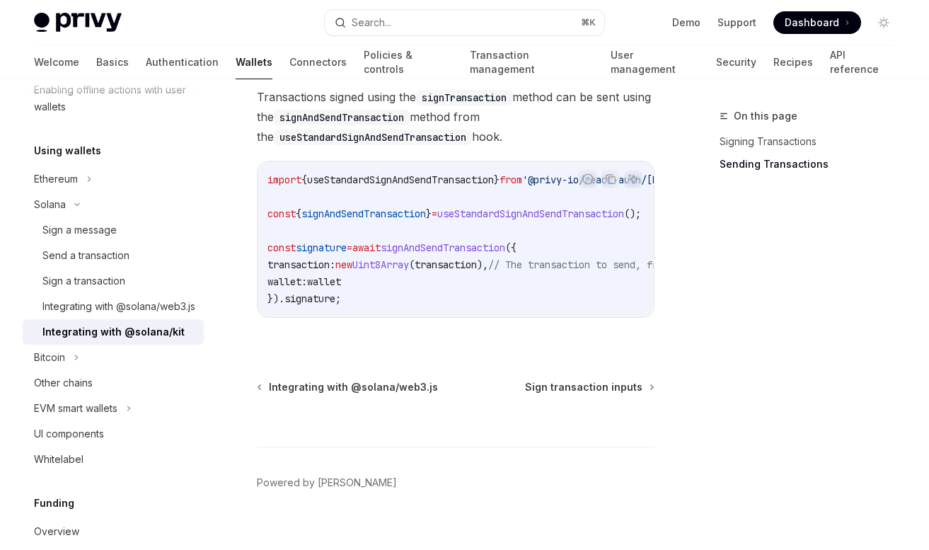
scroll to position [1329, 0]
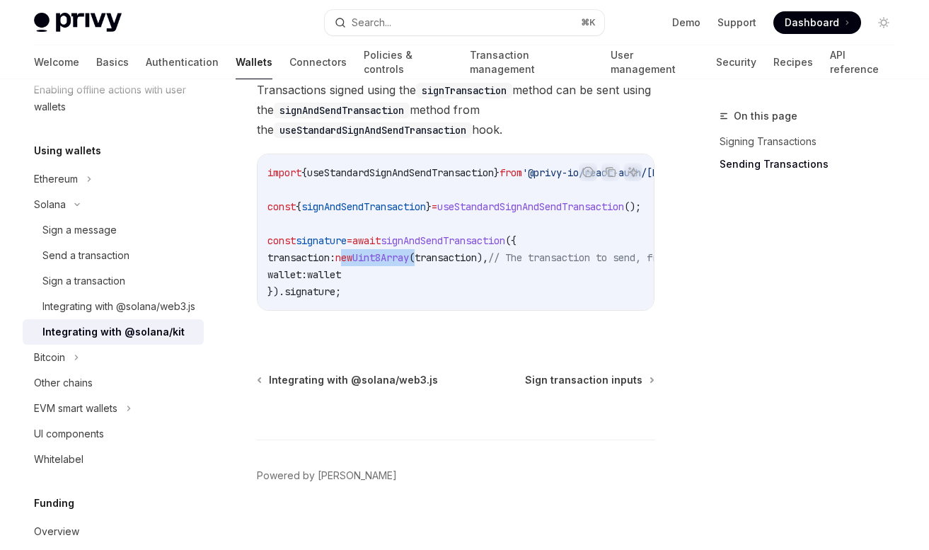
drag, startPoint x: 359, startPoint y: 260, endPoint x: 446, endPoint y: 255, distance: 87.9
click at [446, 255] on span "transaction: new Uint8Array ( transaction ), // The transaction to send, from t…" at bounding box center [527, 257] width 521 height 13
copy span "new Uint8Array ("
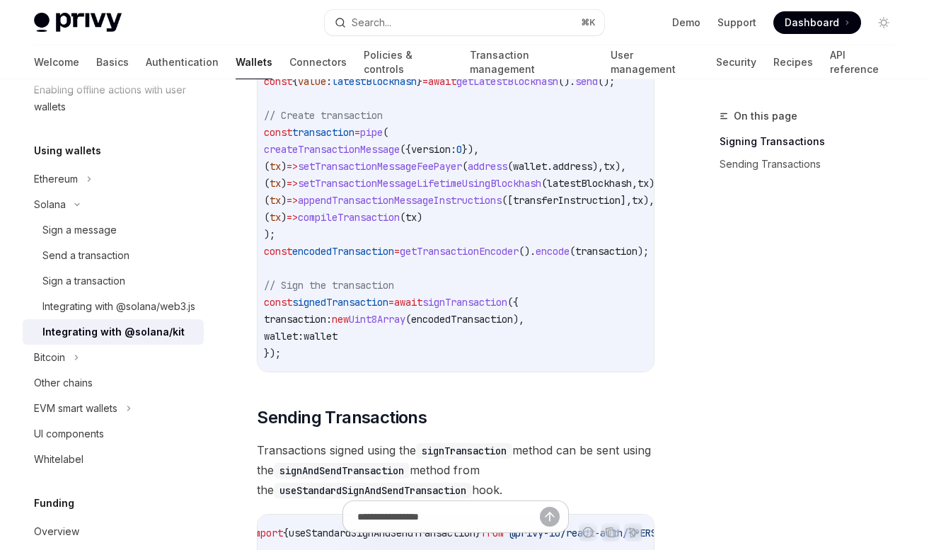
scroll to position [968, 0]
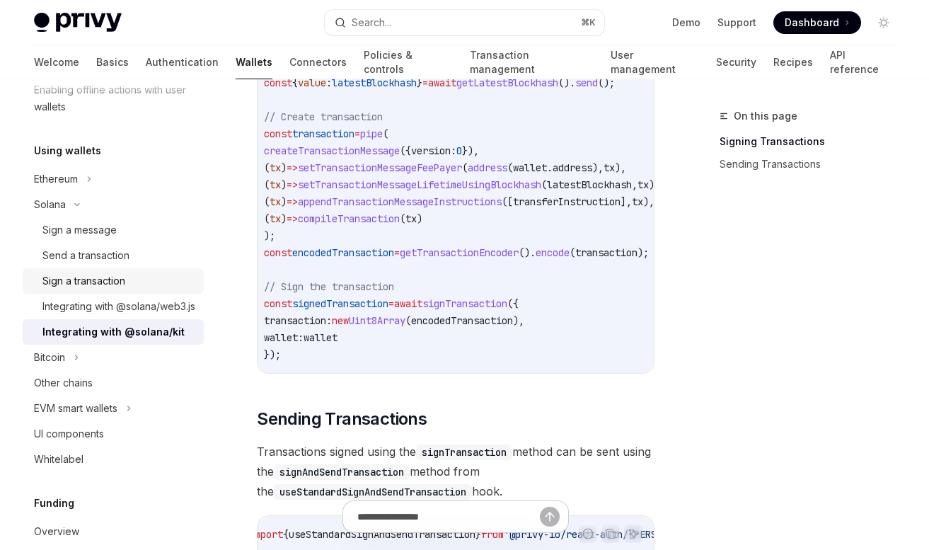
click at [115, 285] on div "Sign a transaction" at bounding box center [83, 280] width 83 height 17
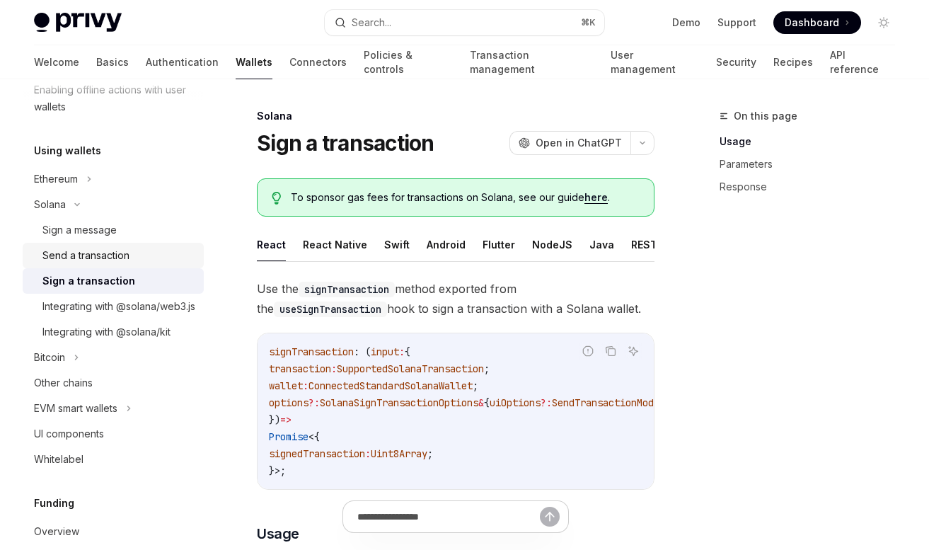
click at [124, 256] on div "Send a transaction" at bounding box center [85, 255] width 87 height 17
type textarea "*"
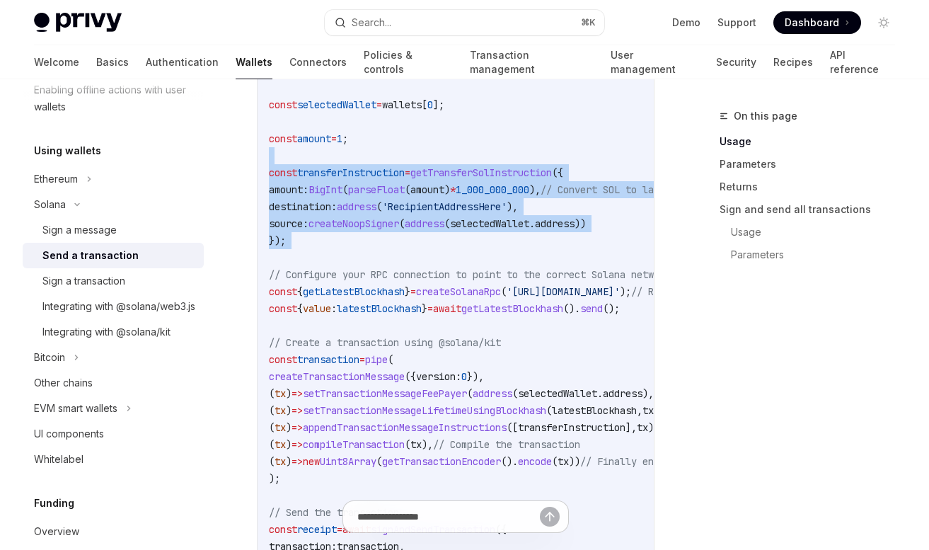
drag, startPoint x: 366, startPoint y: 162, endPoint x: 373, endPoint y: 252, distance: 90.1
click at [373, 252] on code "import { useSignAndSendTransaction , useWallets } from '@privy-io/react-auth/so…" at bounding box center [603, 198] width 668 height 849
copy code "const transferInstruction = getTransferSolInstruction ({ amount: BigInt ( parse…"
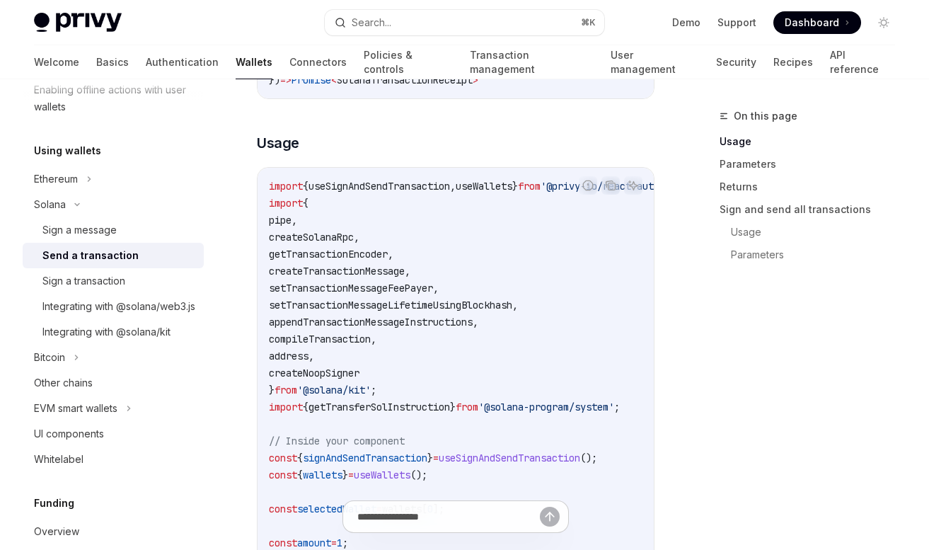
scroll to position [580, 0]
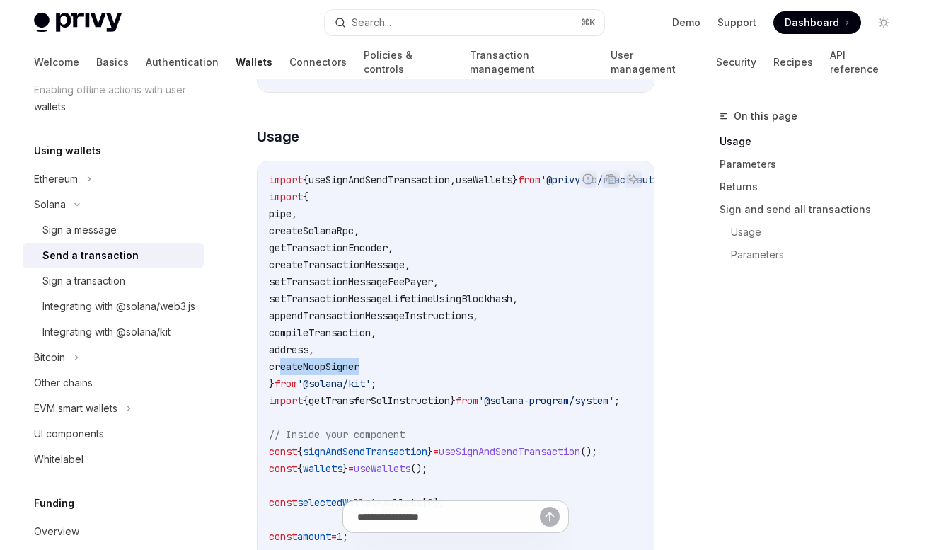
drag, startPoint x: 284, startPoint y: 366, endPoint x: 407, endPoint y: 373, distance: 124.0
copy span "createNoopSigner"
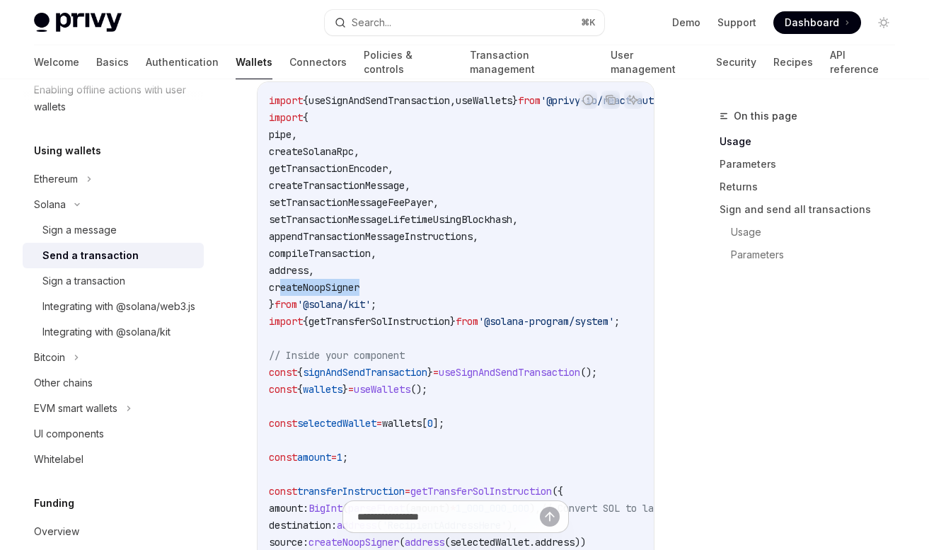
scroll to position [661, 0]
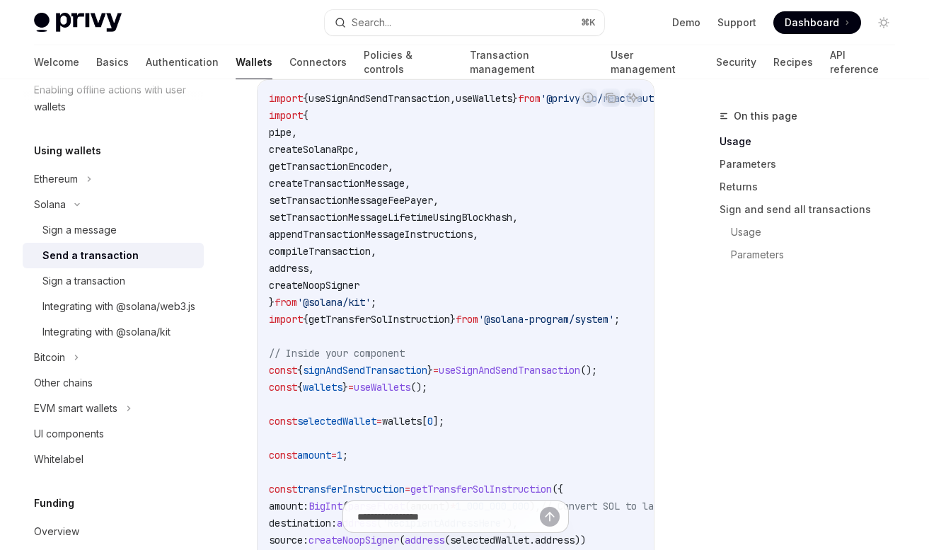
click at [386, 321] on span "getTransferSolInstruction" at bounding box center [378, 319] width 141 height 13
copy span "getTransferSolInstruction"
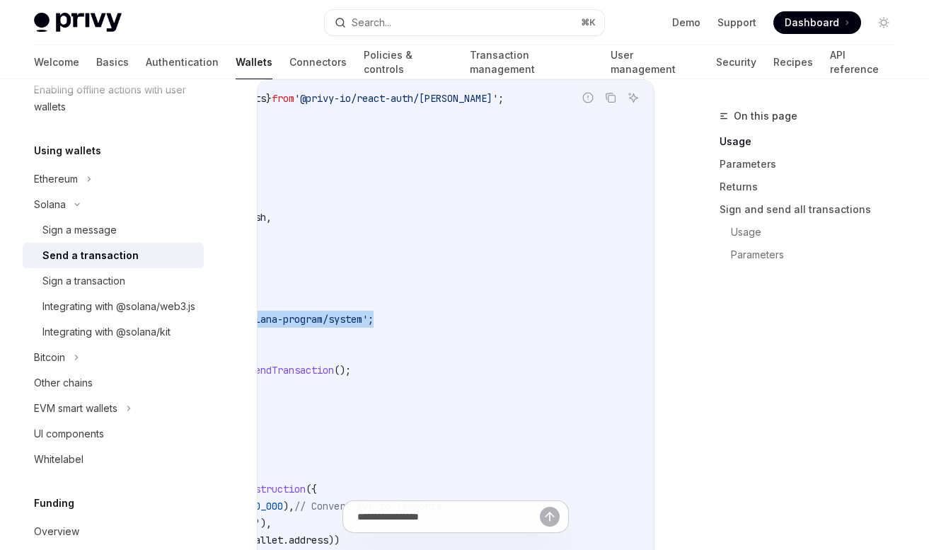
drag, startPoint x: 267, startPoint y: 317, endPoint x: 552, endPoint y: 318, distance: 285.1
click at [552, 318] on div "import { useSignAndSendTransaction , useWallets } from '@privy-io/react-auth/so…" at bounding box center [456, 514] width 396 height 869
copy span "import { getTransferSolInstruction } from '@solana-program/system' ;"
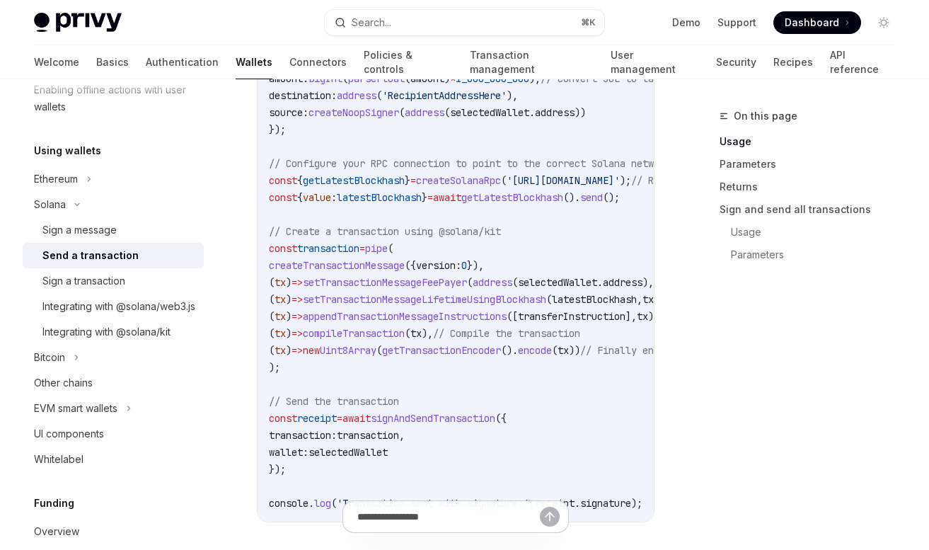
scroll to position [1090, 0]
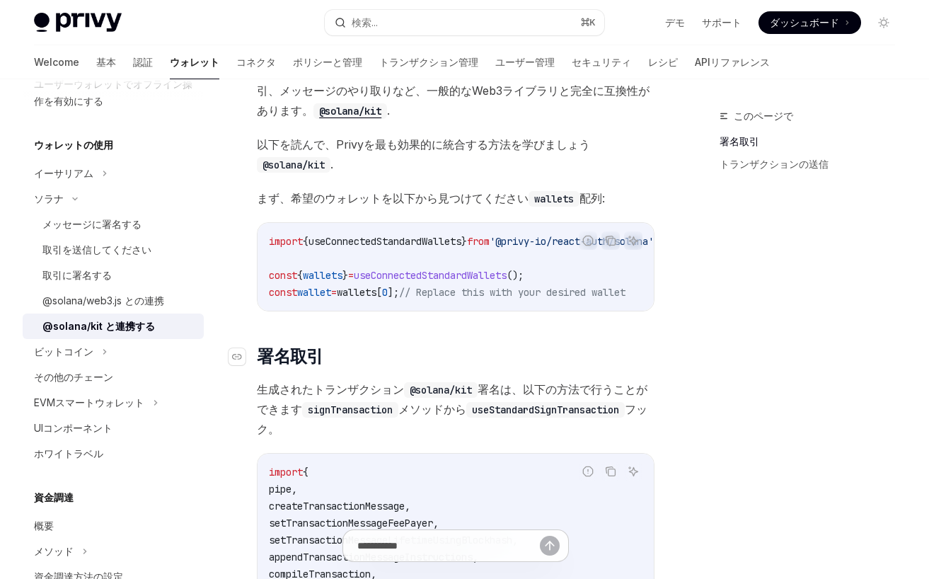
scroll to position [190, 0]
click at [146, 269] on div "取引に署名する" at bounding box center [118, 275] width 153 height 17
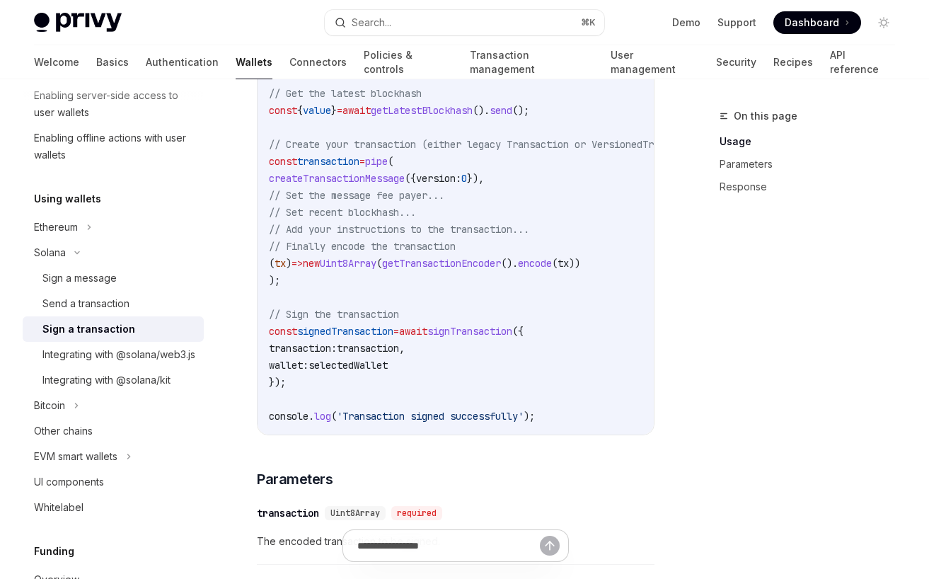
scroll to position [686, 0]
click at [115, 310] on div "Send a transaction" at bounding box center [85, 303] width 87 height 17
type textarea "*"
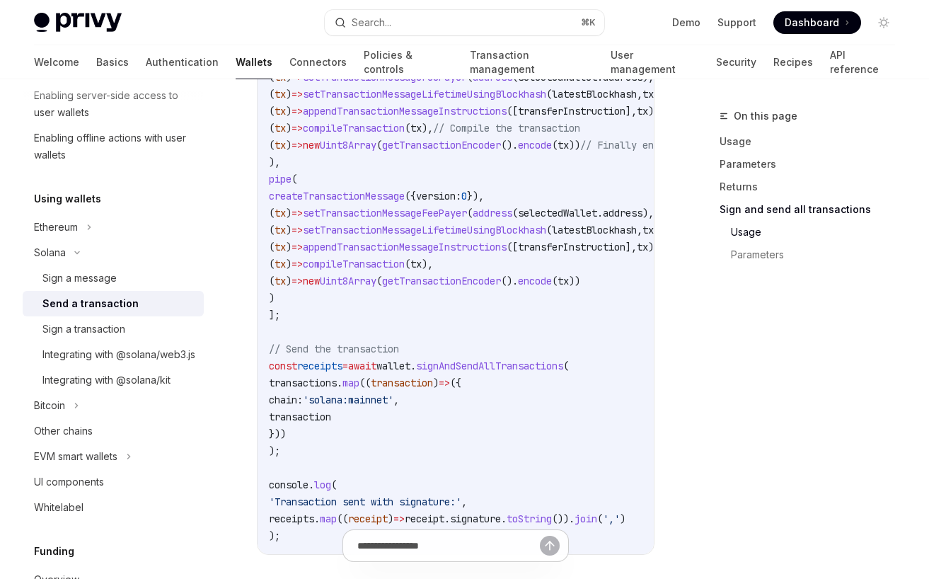
drag, startPoint x: 292, startPoint y: 212, endPoint x: 316, endPoint y: 212, distance: 23.3
click at [316, 212] on span "( tx ) => setTransactionMessageFeePayer ( address ( selectedWallet . address ),…" at bounding box center [472, 213] width 407 height 13
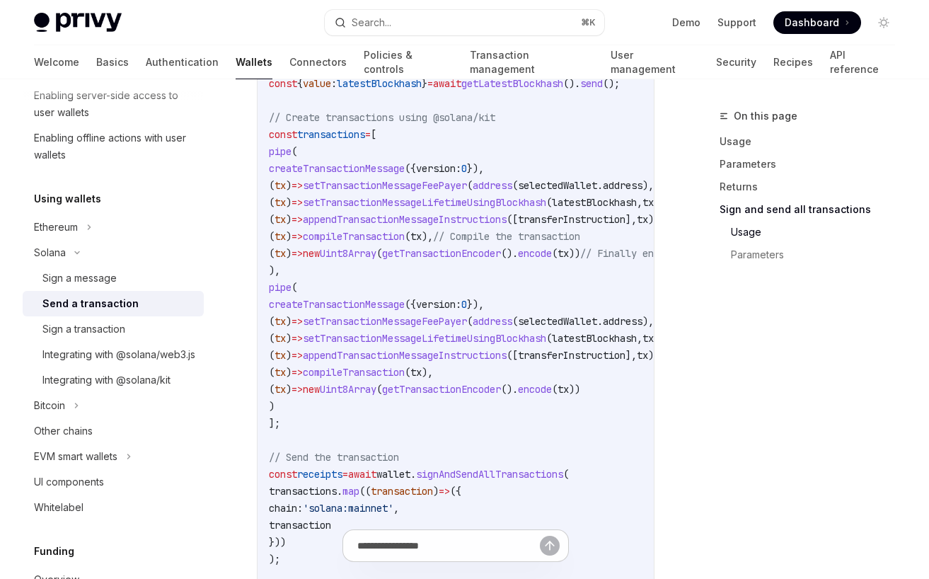
scroll to position [2913, 0]
click at [746, 145] on link "Usage" at bounding box center [812, 141] width 187 height 23
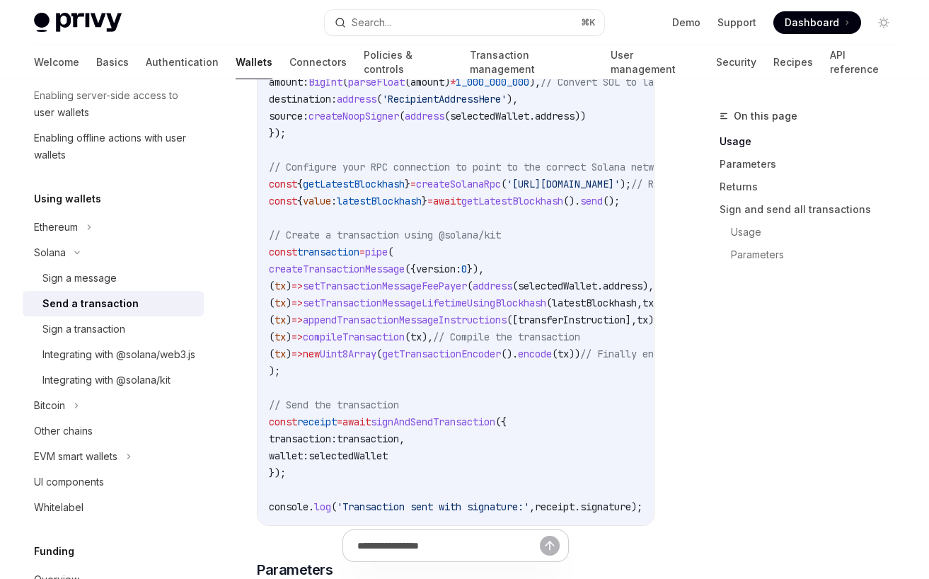
scroll to position [1106, 0]
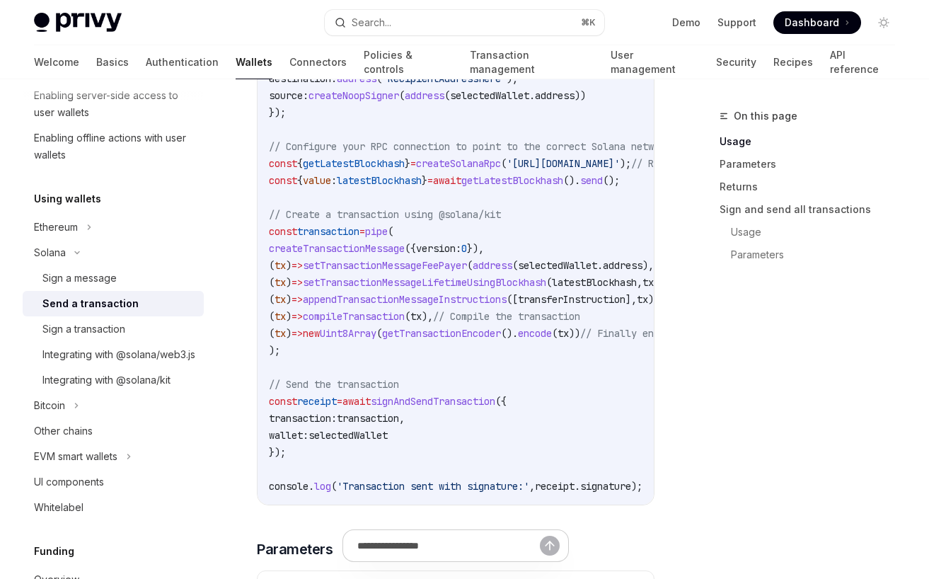
drag, startPoint x: 304, startPoint y: 265, endPoint x: 280, endPoint y: 265, distance: 24.1
click at [280, 265] on span "( tx ) => setTransactionMessageFeePayer ( address ( selectedWallet . address ),…" at bounding box center [552, 265] width 566 height 13
copy span "( tx )"
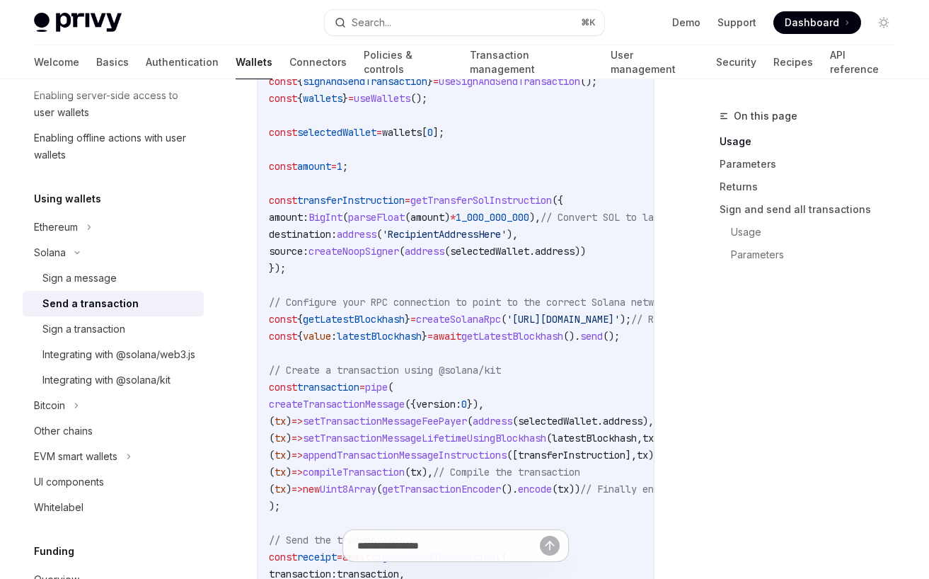
scroll to position [953, 0]
